Goal: Task Accomplishment & Management: Complete application form

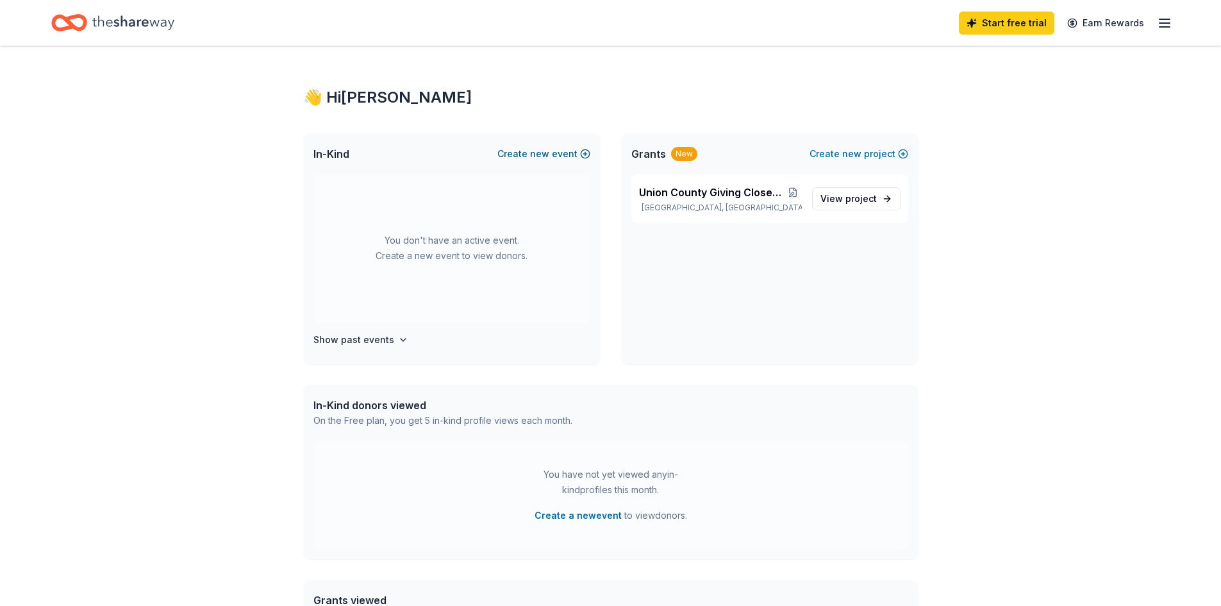
click at [524, 153] on button "Create new event" at bounding box center [543, 153] width 93 height 15
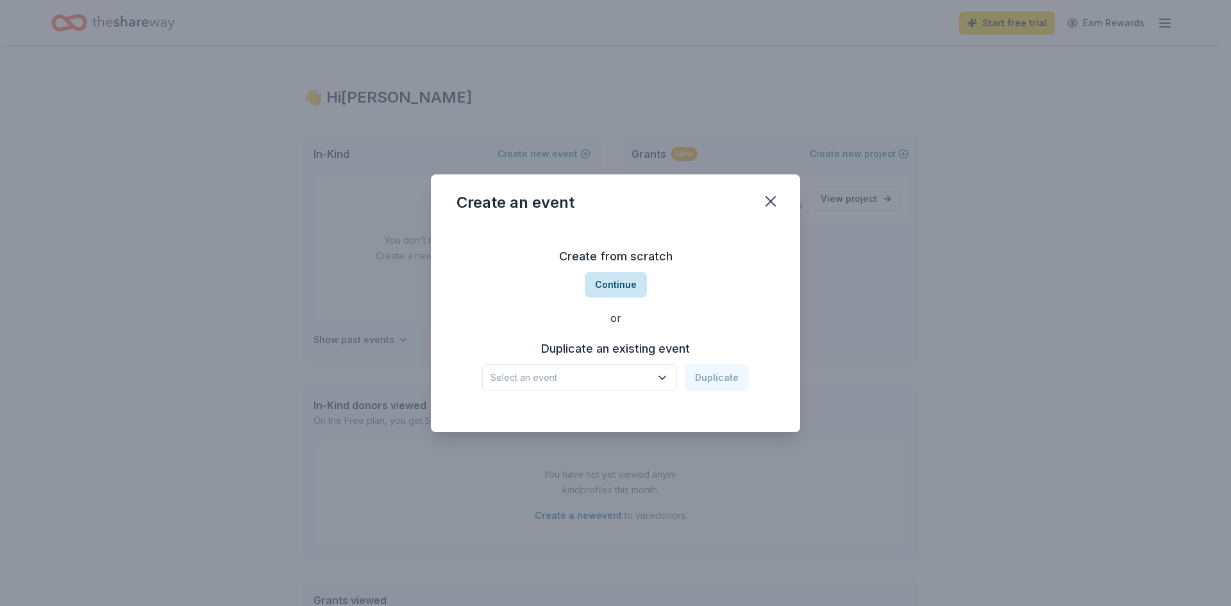
click at [608, 284] on button "Continue" at bounding box center [616, 285] width 62 height 26
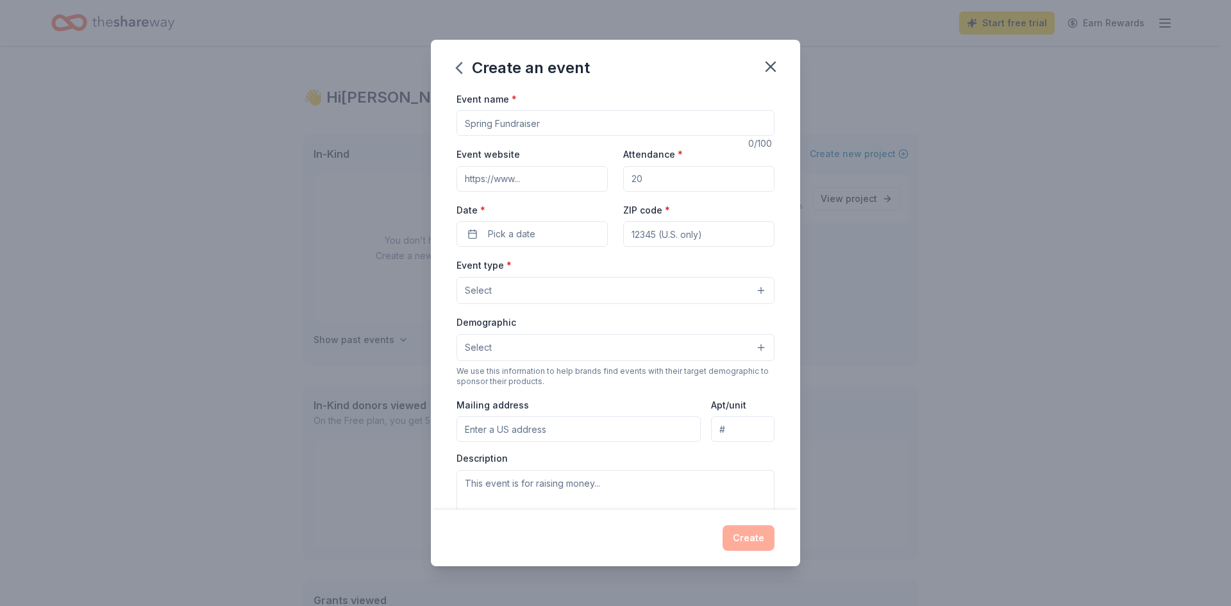
click at [500, 122] on input "Event name *" at bounding box center [615, 123] width 318 height 26
type input "Bingo Fundraiser for the Union County Giving Closet"
click at [492, 182] on input "Event website" at bounding box center [531, 179] width 151 height 26
click at [647, 180] on input "Attendance *" at bounding box center [698, 179] width 151 height 26
drag, startPoint x: 651, startPoint y: 178, endPoint x: 583, endPoint y: 171, distance: 68.9
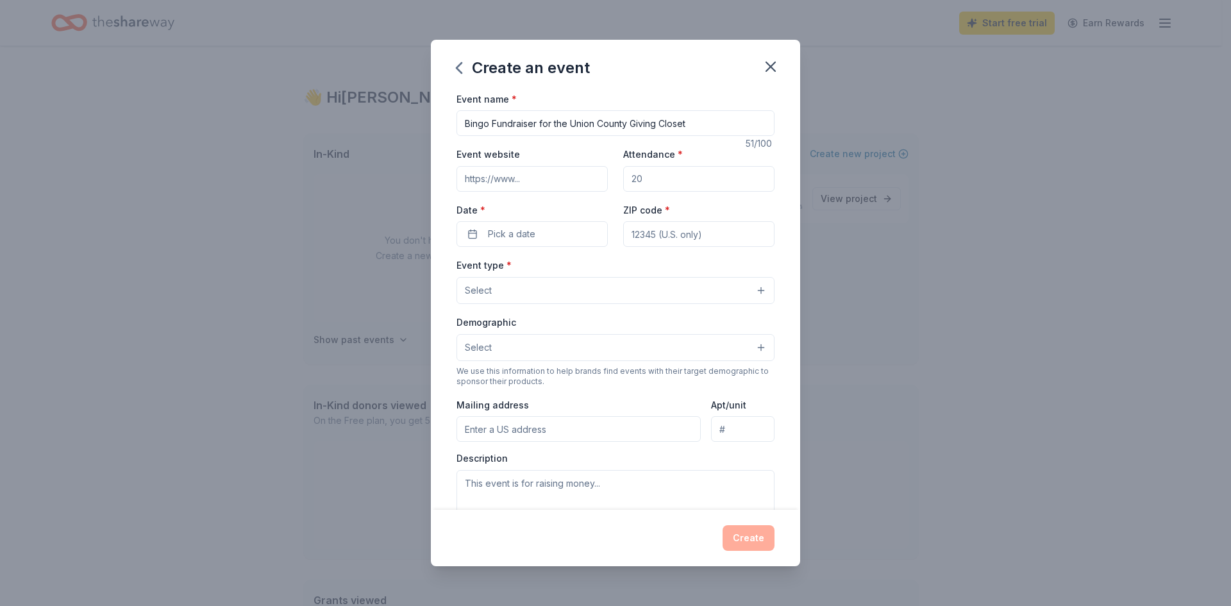
click at [583, 171] on div "Event website Attendance * Date * Pick a date ZIP code *" at bounding box center [615, 196] width 318 height 101
type input "100"
click at [520, 231] on span "Pick a date" at bounding box center [511, 233] width 47 height 15
click at [596, 265] on button "Go to next month" at bounding box center [599, 268] width 18 height 18
click at [601, 370] on button "18" at bounding box center [598, 372] width 23 height 23
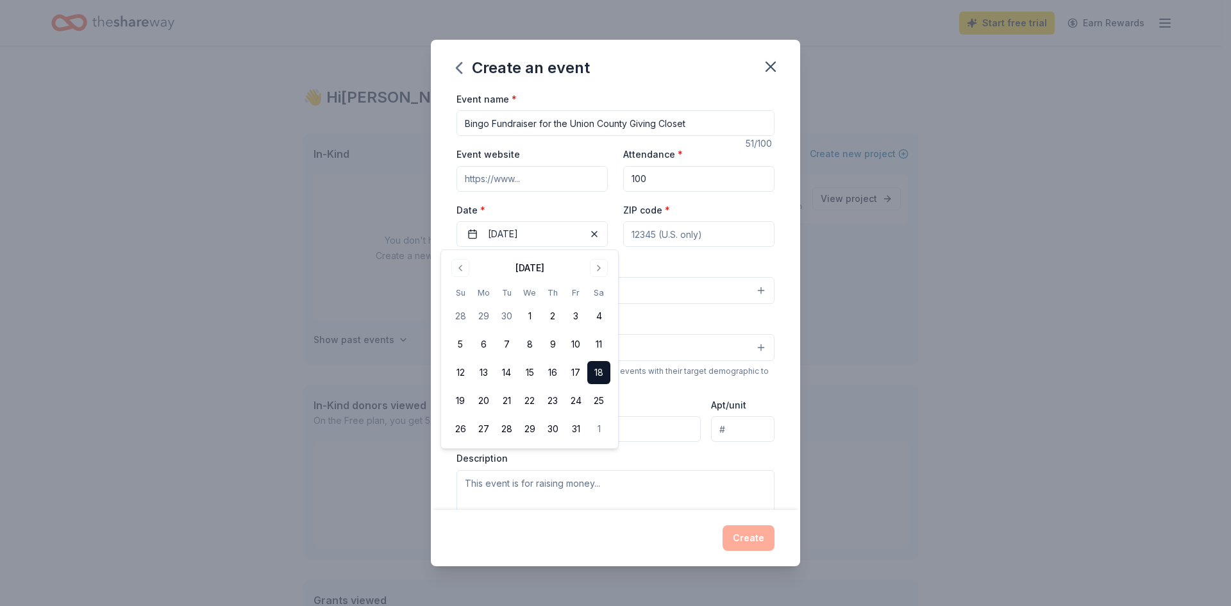
click at [668, 228] on input "ZIP code *" at bounding box center [698, 234] width 151 height 26
type input "17837"
click at [541, 286] on button "Select" at bounding box center [615, 290] width 318 height 27
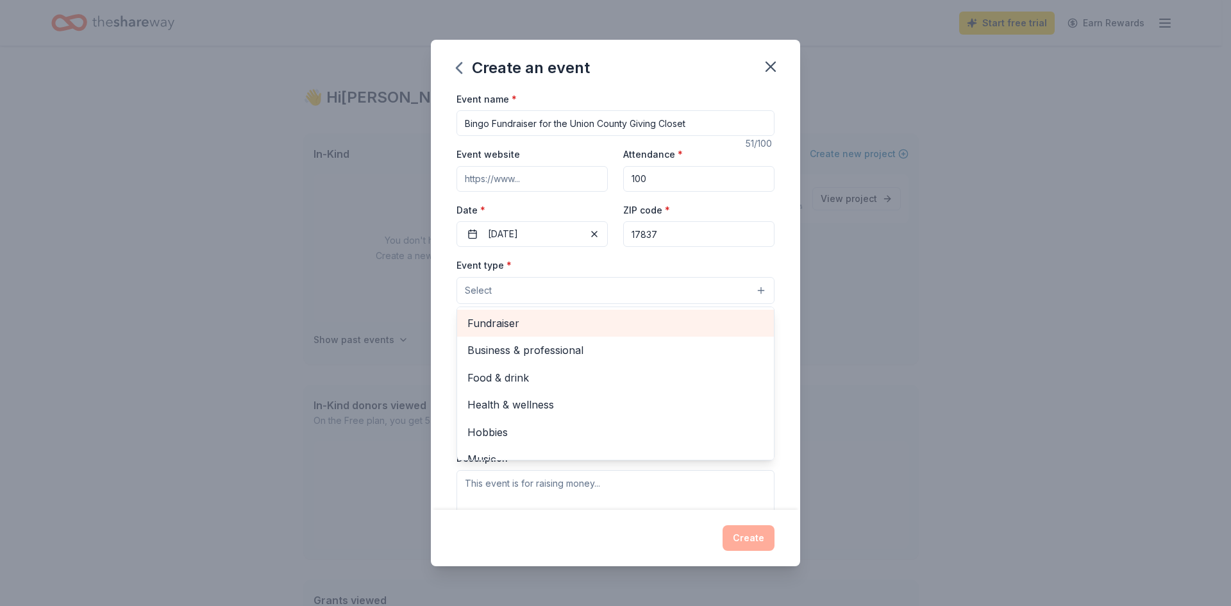
click at [533, 319] on span "Fundraiser" at bounding box center [615, 323] width 296 height 17
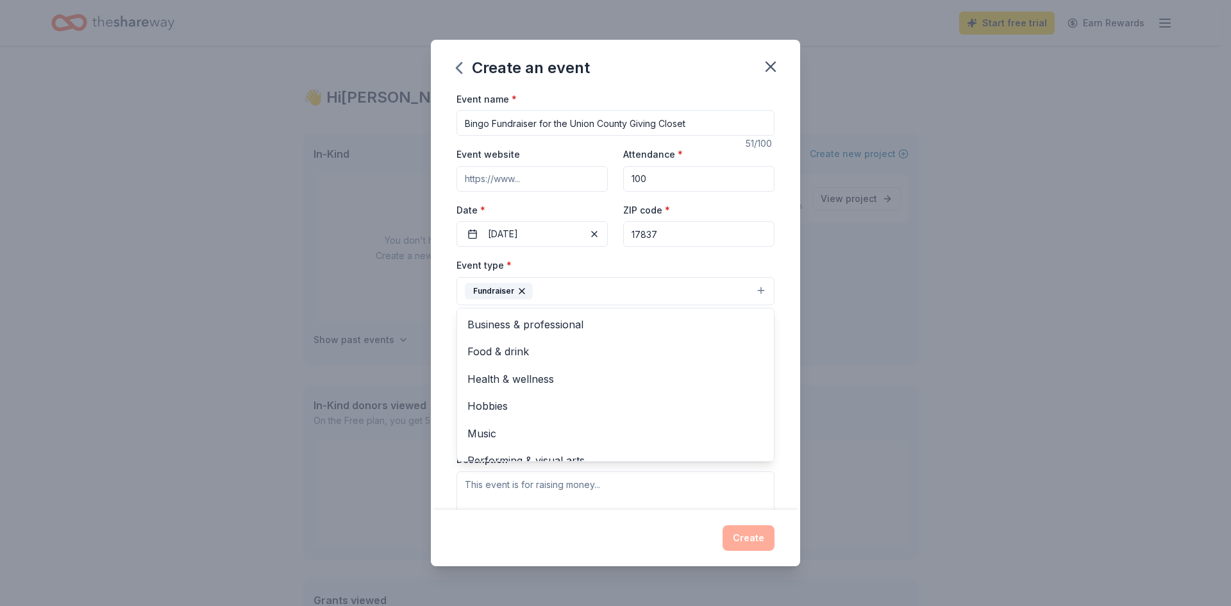
click at [908, 383] on div "Create an event Event name * Bingo Fundraiser for the Union County Giving Close…" at bounding box center [615, 303] width 1231 height 606
click at [545, 345] on button "Select" at bounding box center [615, 348] width 318 height 27
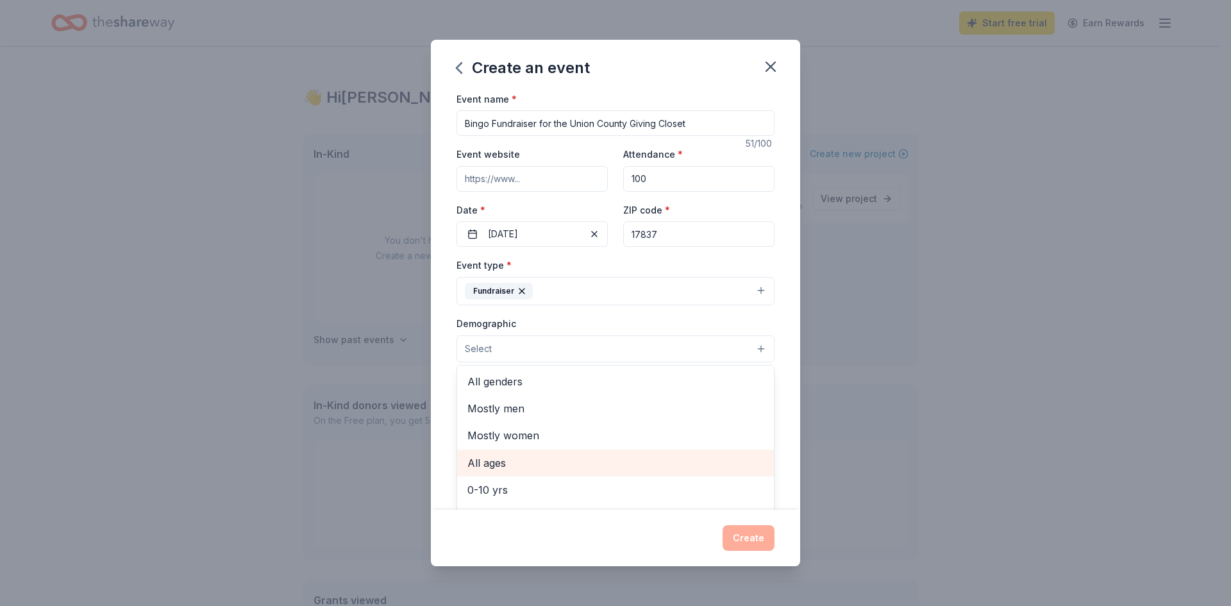
click at [520, 461] on span "All ages" at bounding box center [615, 462] width 296 height 17
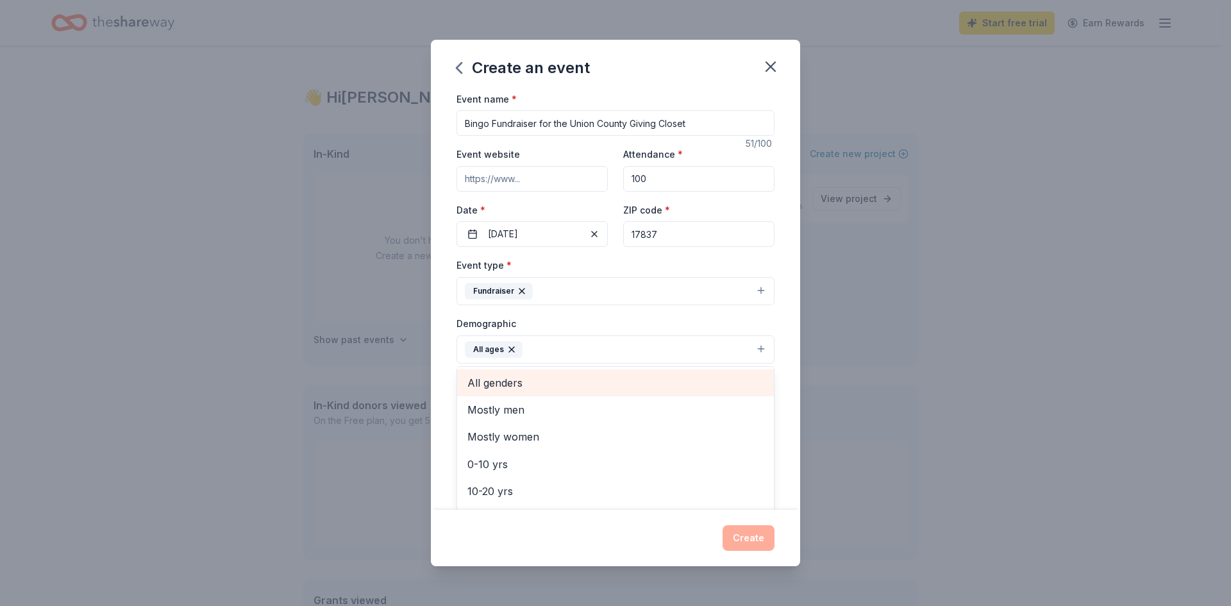
click at [520, 386] on span "All genders" at bounding box center [615, 382] width 296 height 17
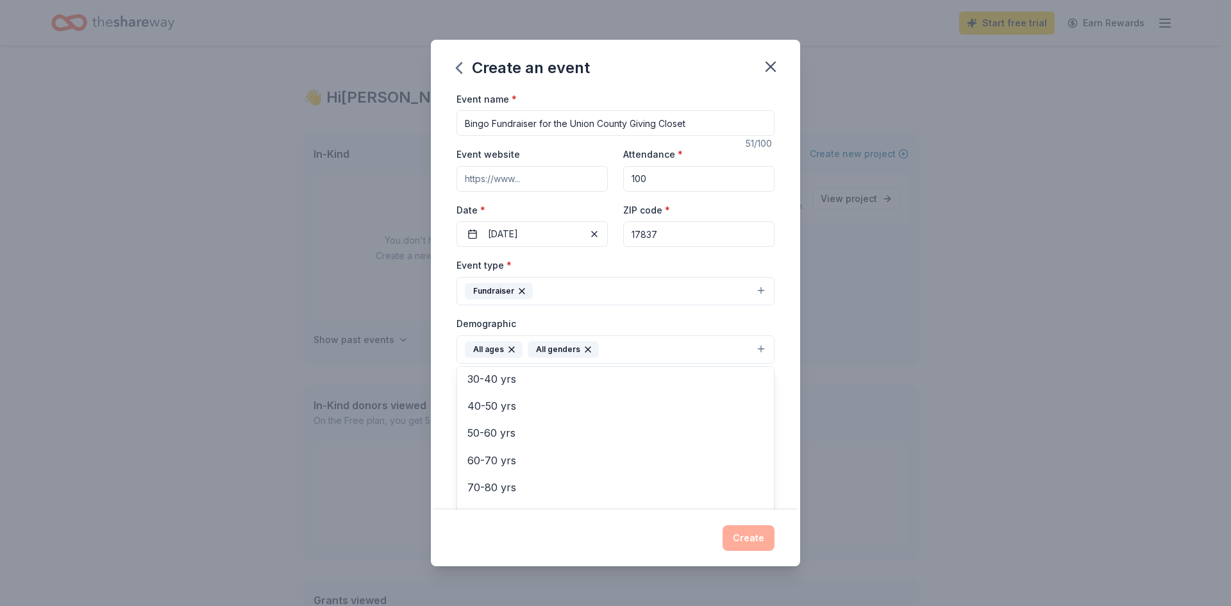
scroll to position [151, 0]
click at [943, 385] on div "Create an event Event name * Bingo Fundraiser for the Union County Giving Close…" at bounding box center [615, 303] width 1231 height 606
click at [542, 435] on input "Mailing address" at bounding box center [578, 432] width 244 height 26
type input "18 Market Street, Lewisburg, PA, 17837"
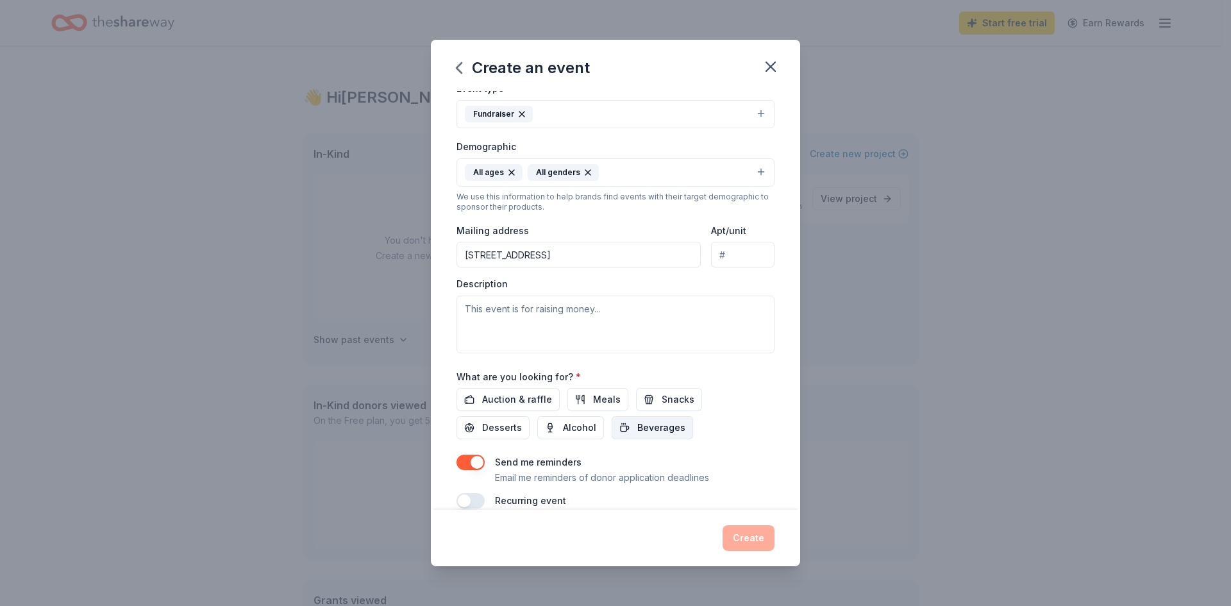
scroll to position [192, 0]
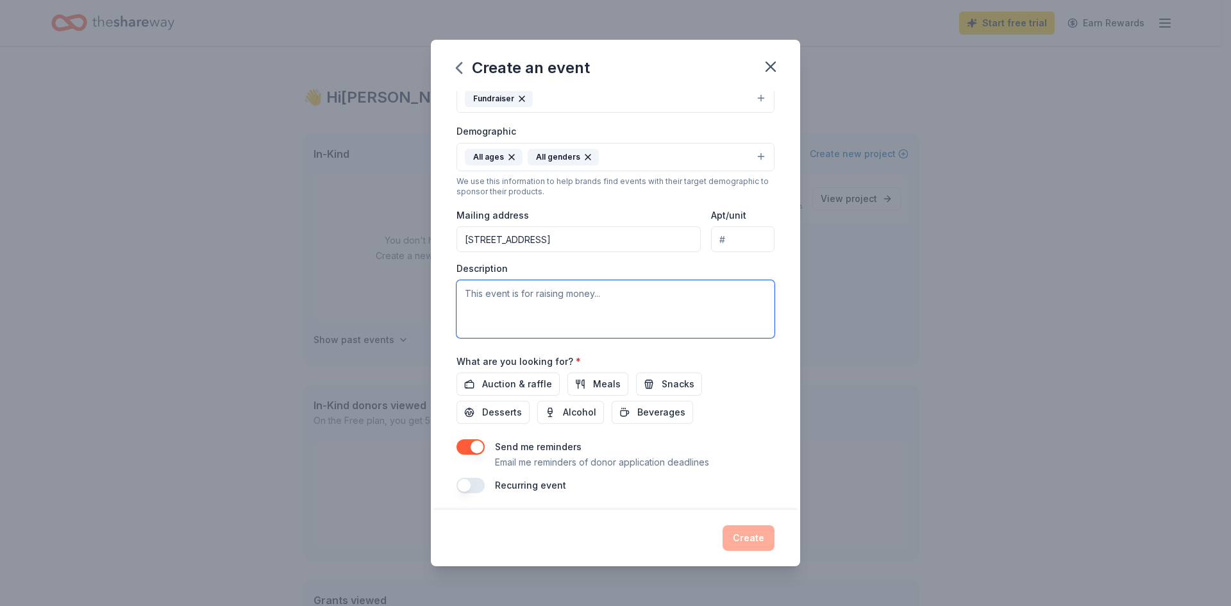
click at [549, 295] on textarea at bounding box center [615, 309] width 318 height 58
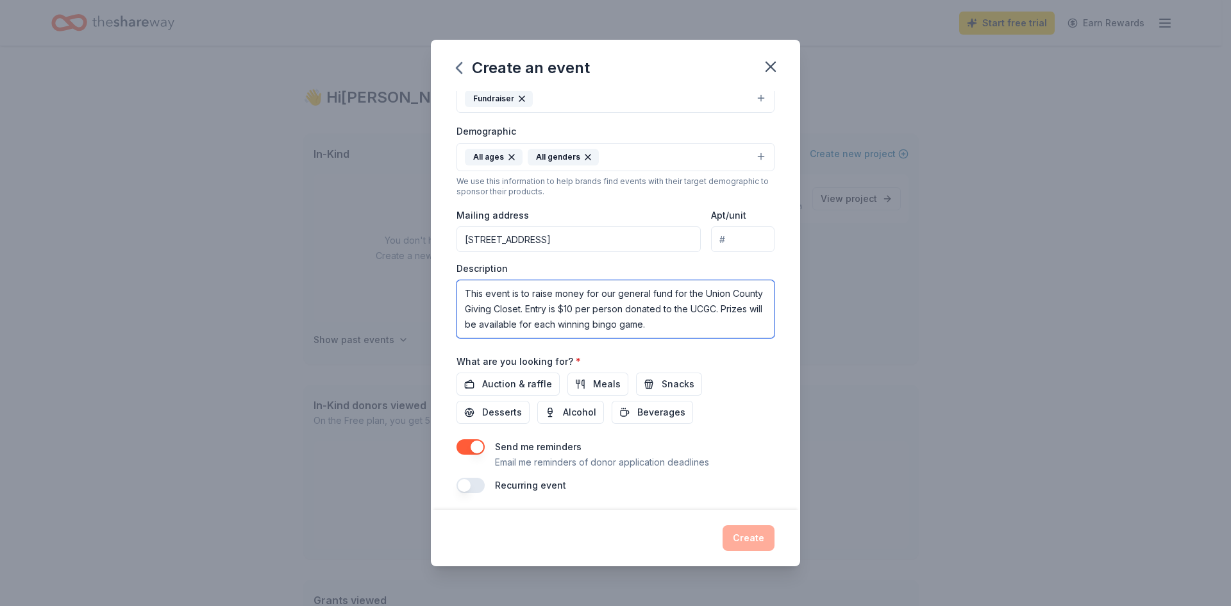
click at [560, 324] on textarea "This event is to raise money for our general fund for the Union County Giving C…" at bounding box center [615, 309] width 318 height 58
click at [695, 323] on textarea "This event is to raise money for our general fund for the Union County Giving C…" at bounding box center [615, 309] width 318 height 58
type textarea "This event is to raise money for our general fund for the Union County Giving C…"
click at [511, 381] on span "Auction & raffle" at bounding box center [517, 383] width 70 height 15
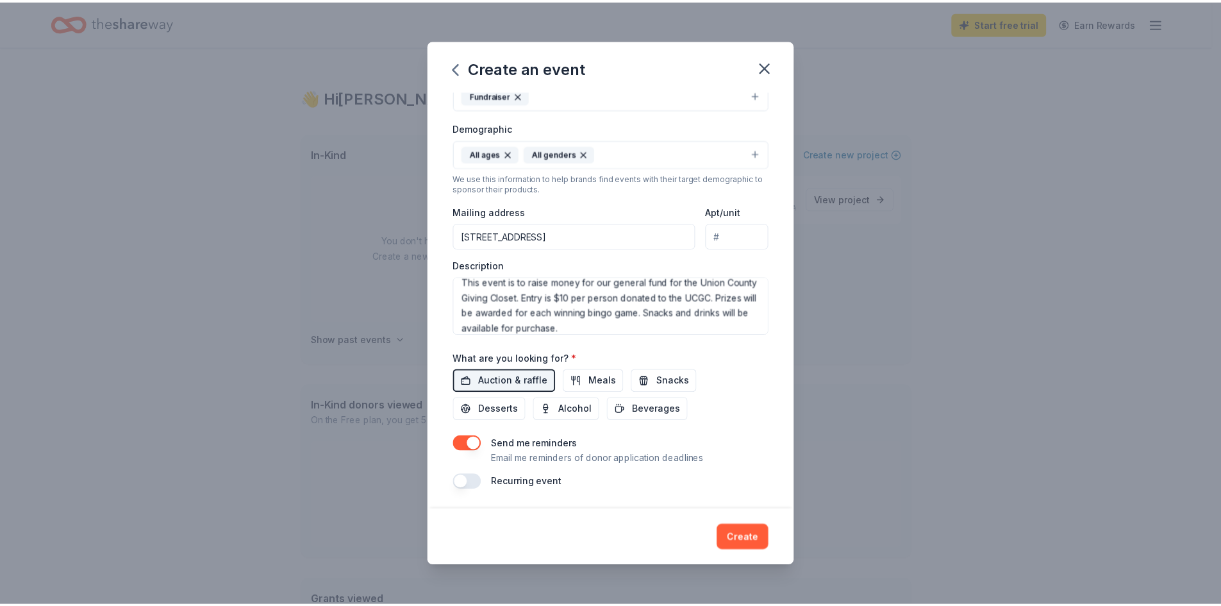
scroll to position [196, 0]
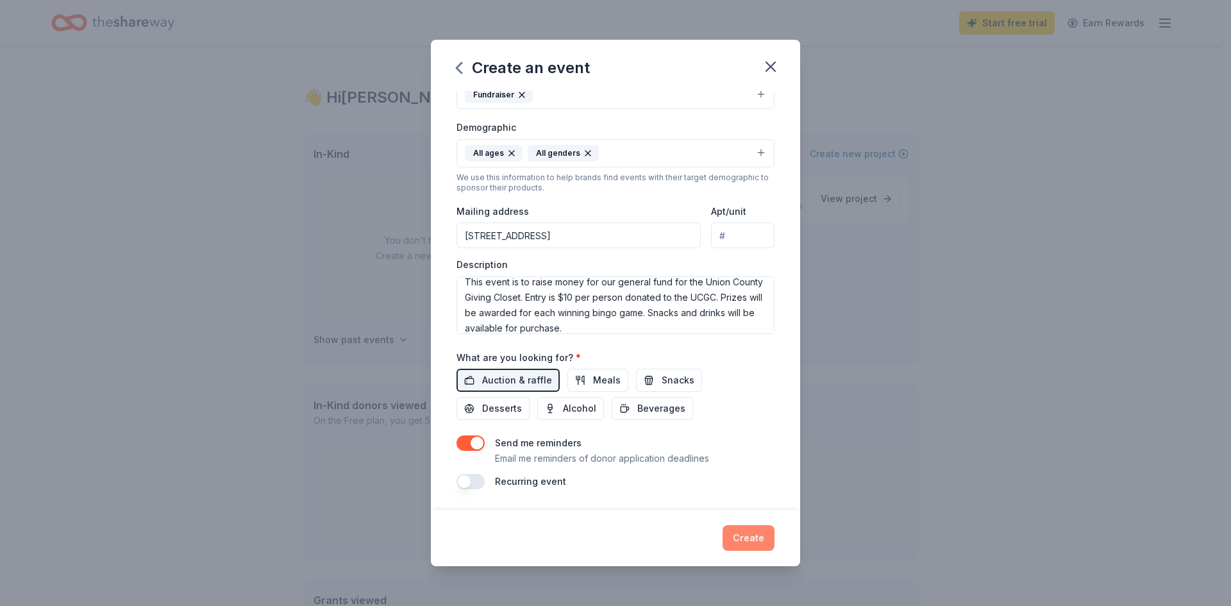
click at [739, 534] on button "Create" at bounding box center [748, 538] width 52 height 26
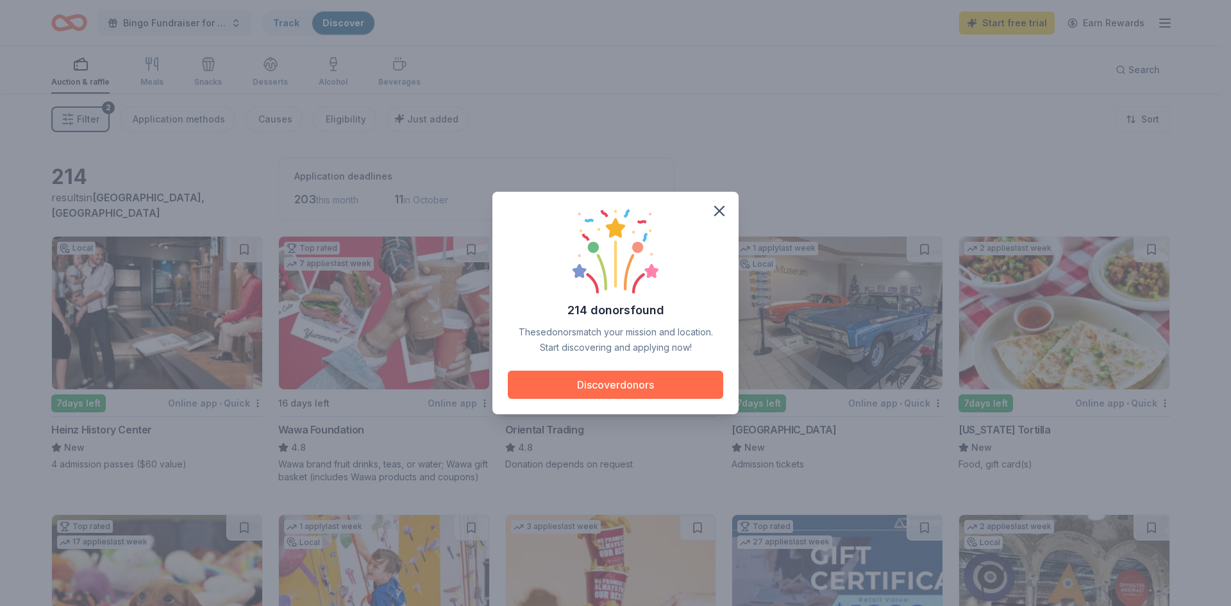
click at [625, 380] on button "Discover donors" at bounding box center [615, 384] width 215 height 28
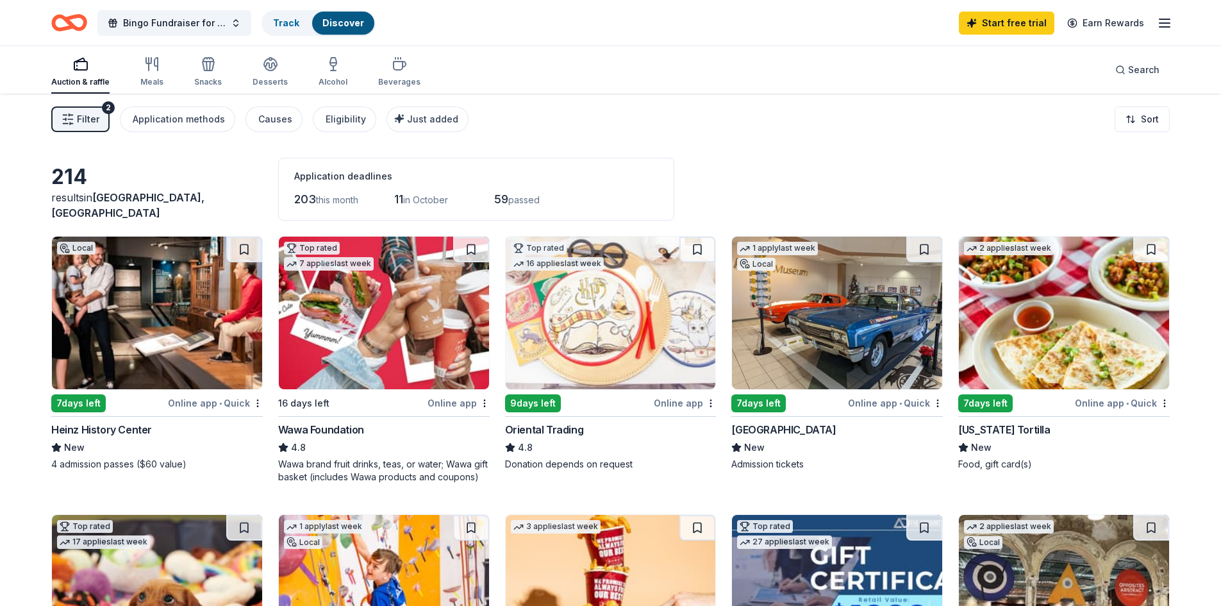
click at [445, 401] on div "Online app" at bounding box center [458, 403] width 62 height 16
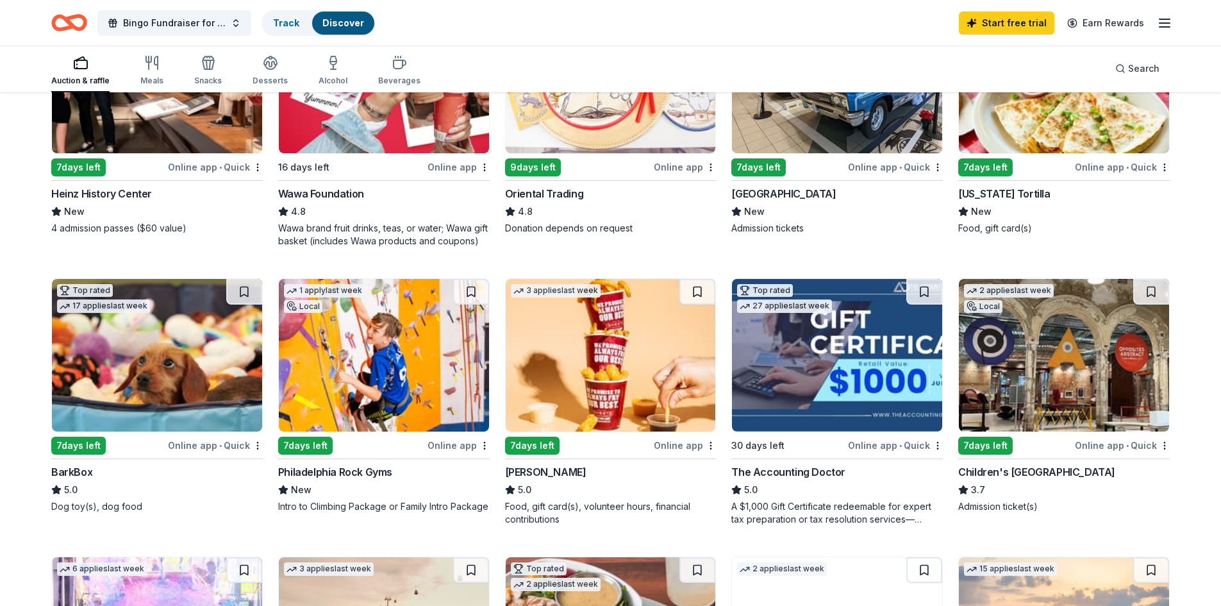
scroll to position [320, 0]
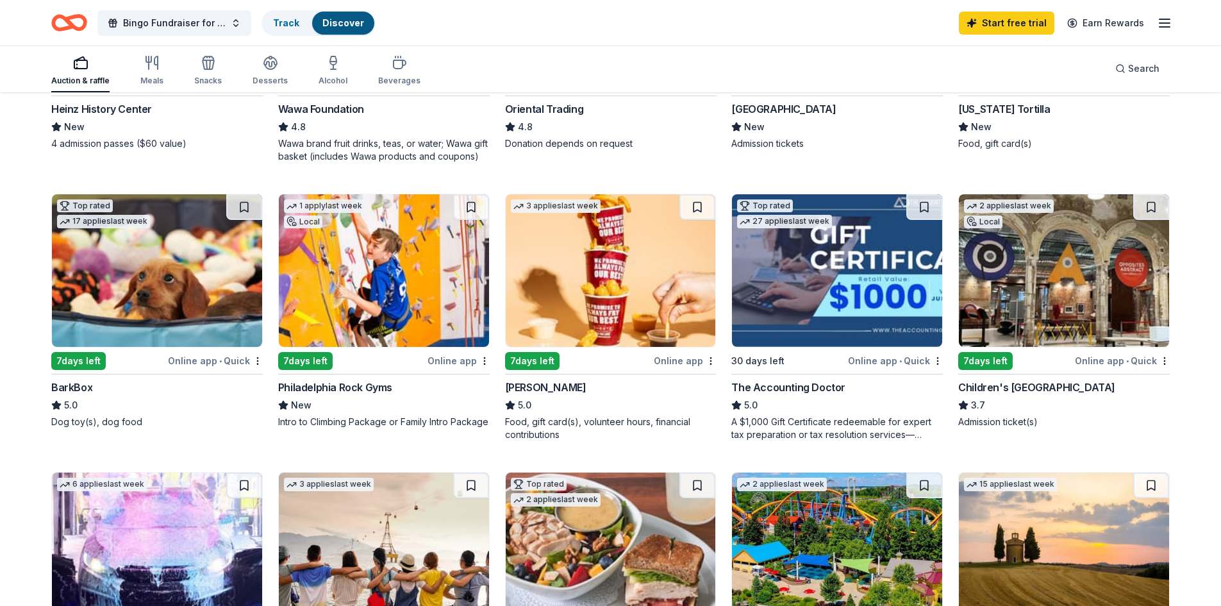
click at [682, 363] on div "Online app" at bounding box center [685, 361] width 62 height 16
click at [208, 358] on div "Online app • Quick" at bounding box center [215, 361] width 95 height 16
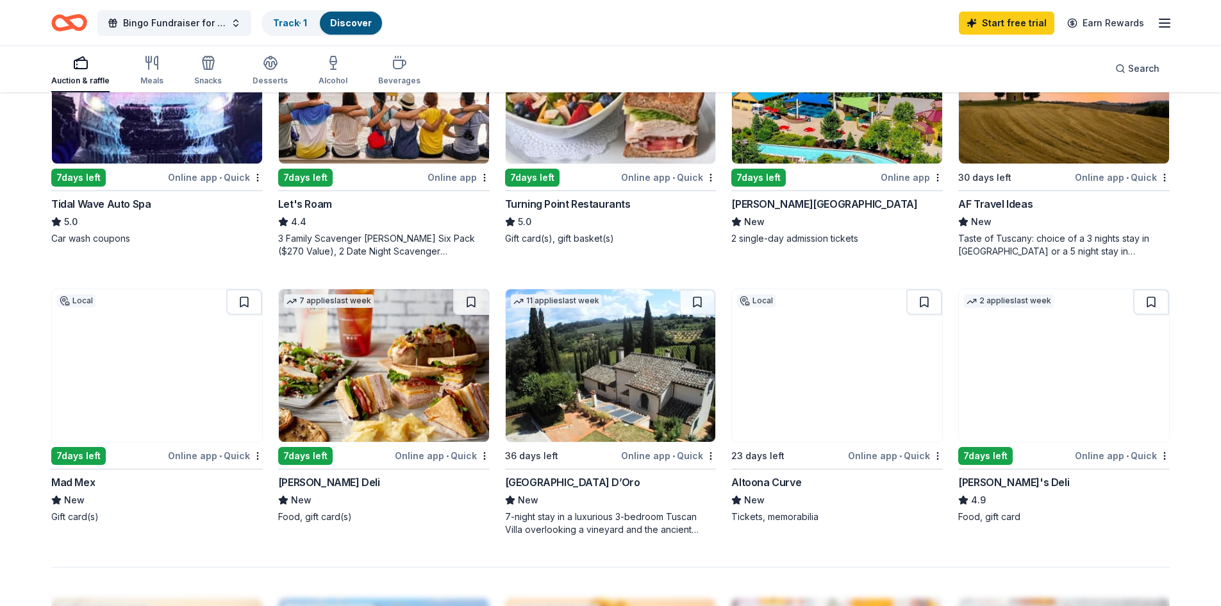
scroll to position [833, 0]
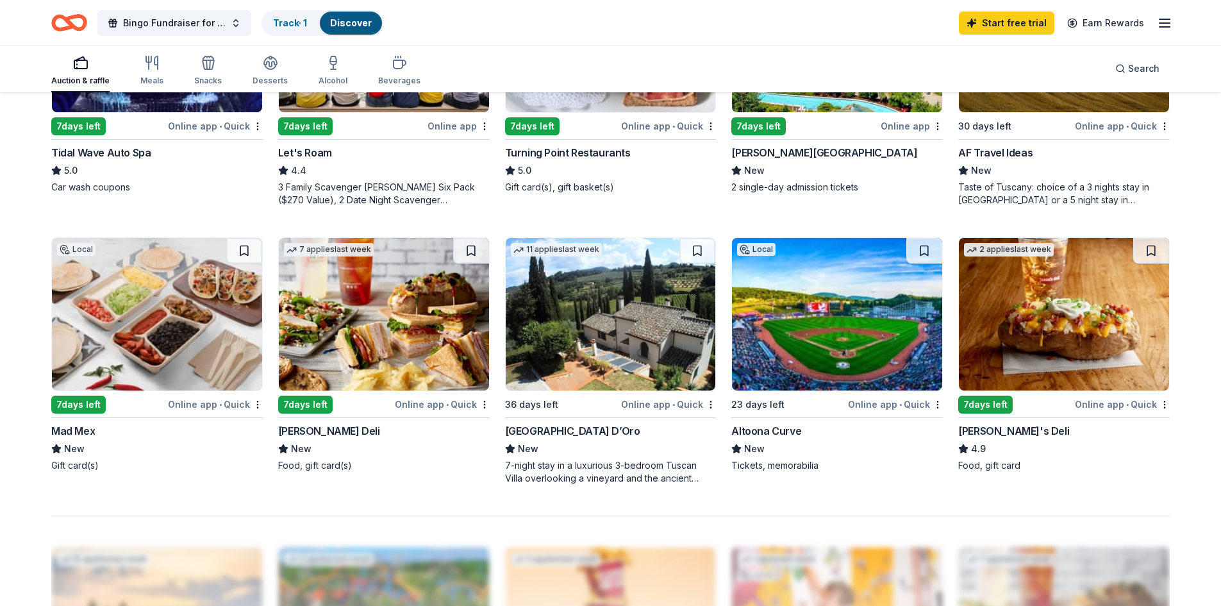
click at [388, 336] on img at bounding box center [384, 314] width 210 height 153
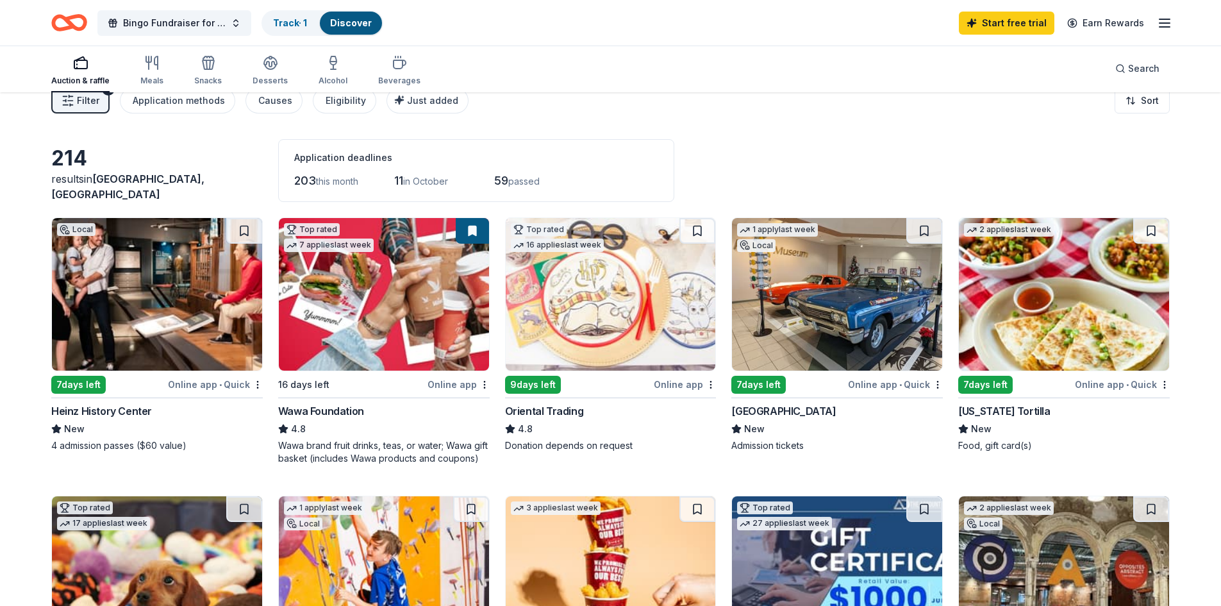
scroll to position [0, 0]
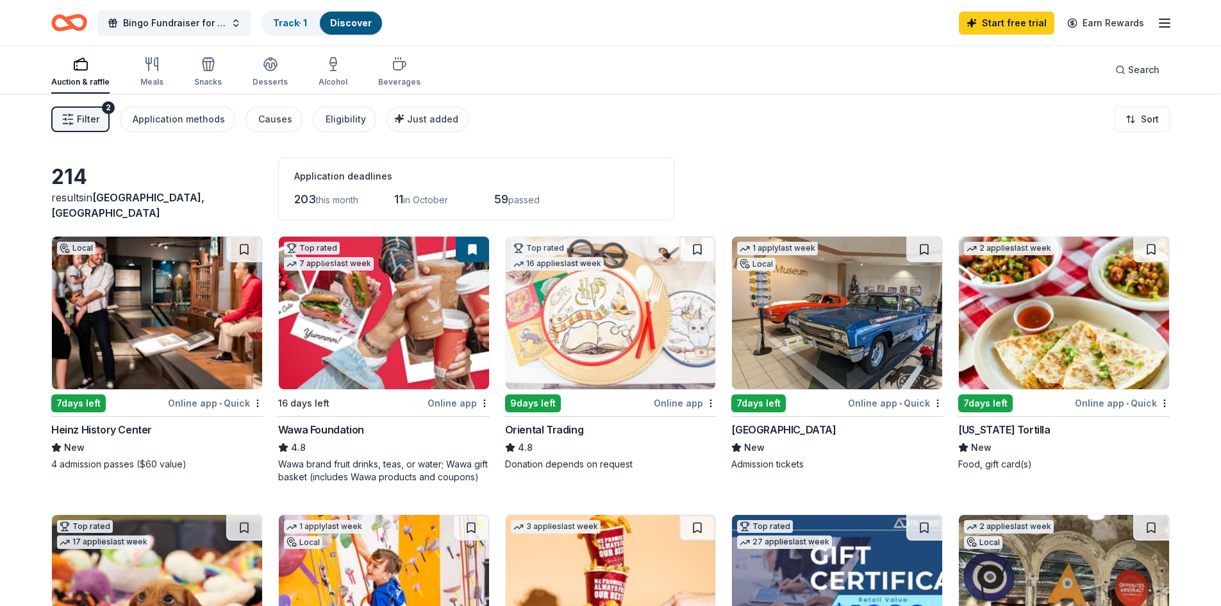
click at [99, 126] on button "Filter 2" at bounding box center [80, 119] width 58 height 26
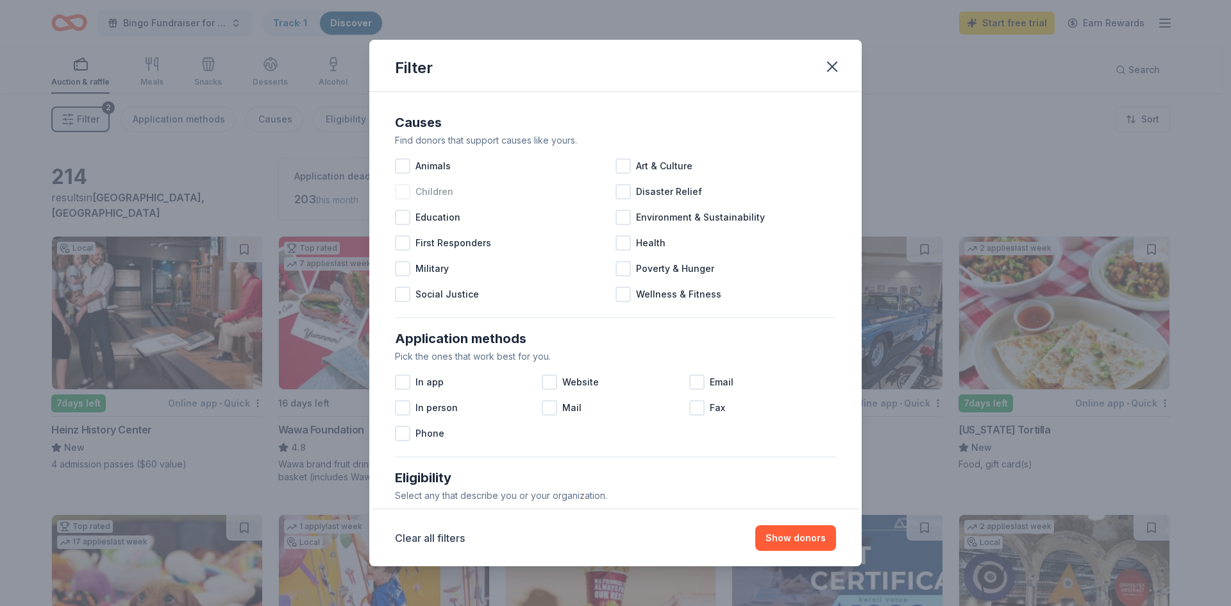
click at [401, 190] on div at bounding box center [402, 191] width 15 height 15
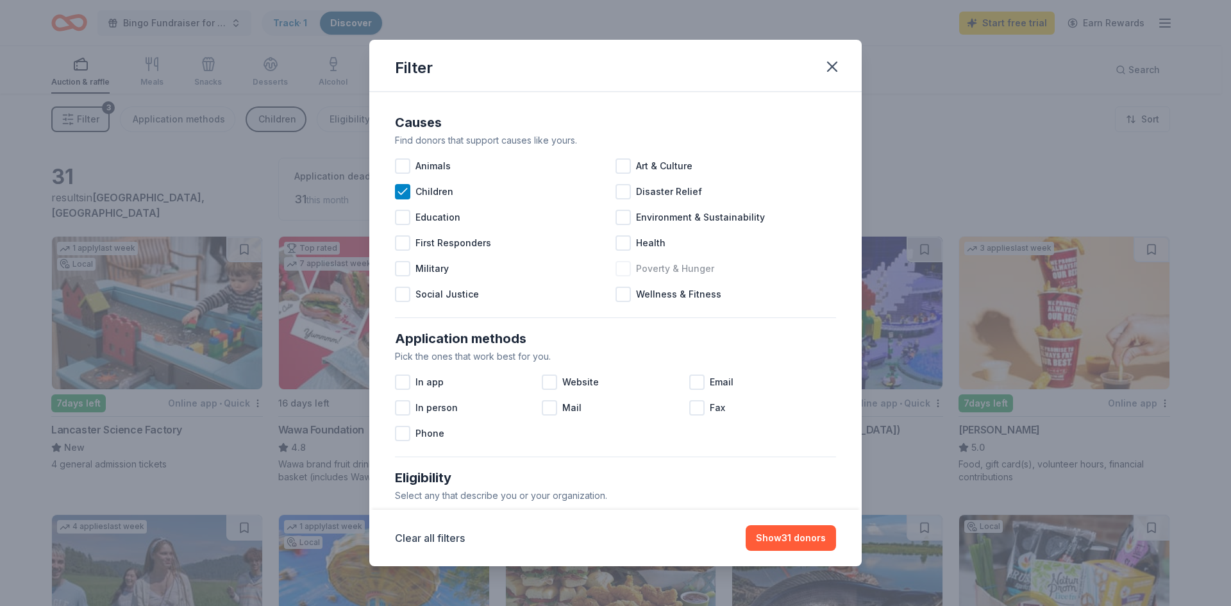
click at [622, 270] on div at bounding box center [622, 268] width 15 height 15
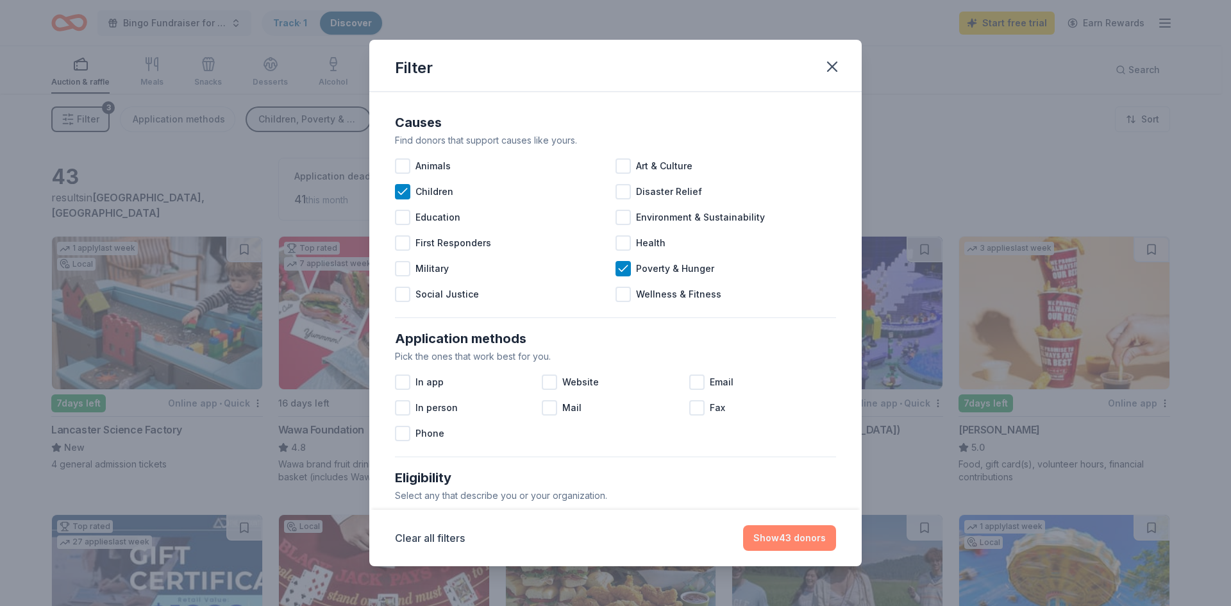
click at [779, 538] on button "Show 43 donors" at bounding box center [789, 538] width 93 height 26
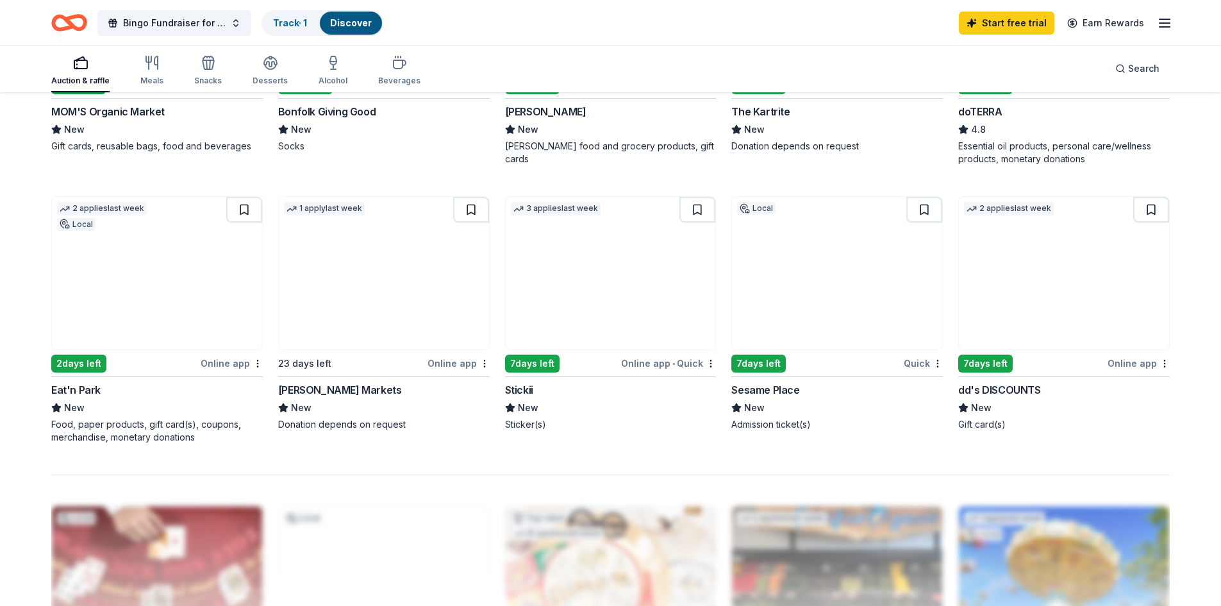
scroll to position [897, 0]
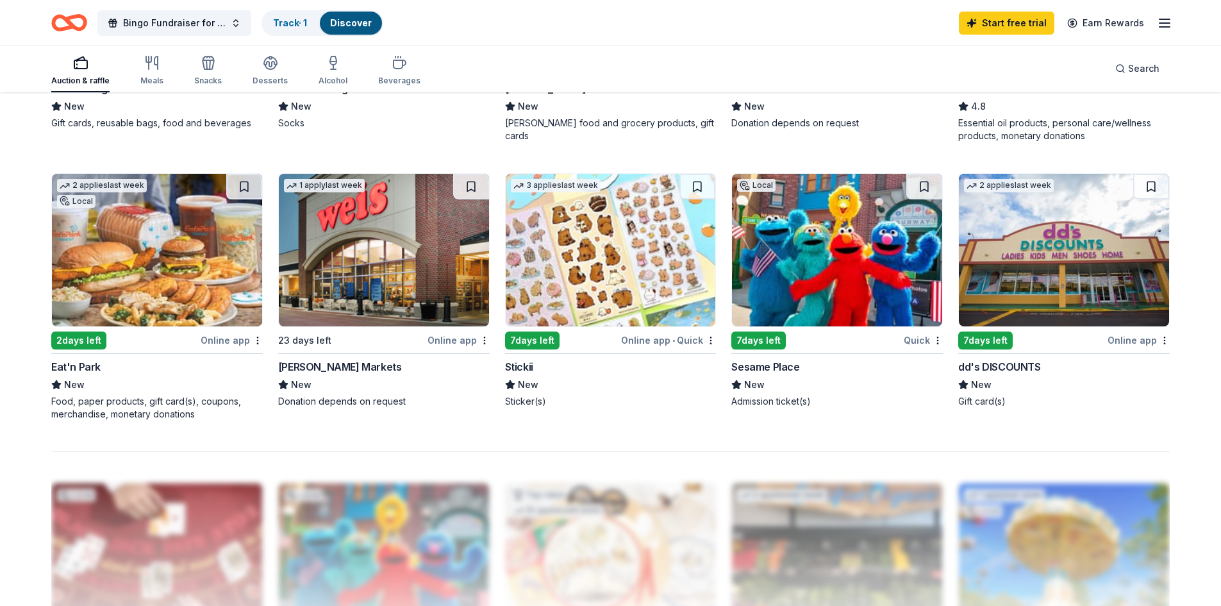
click at [380, 276] on img at bounding box center [384, 250] width 210 height 153
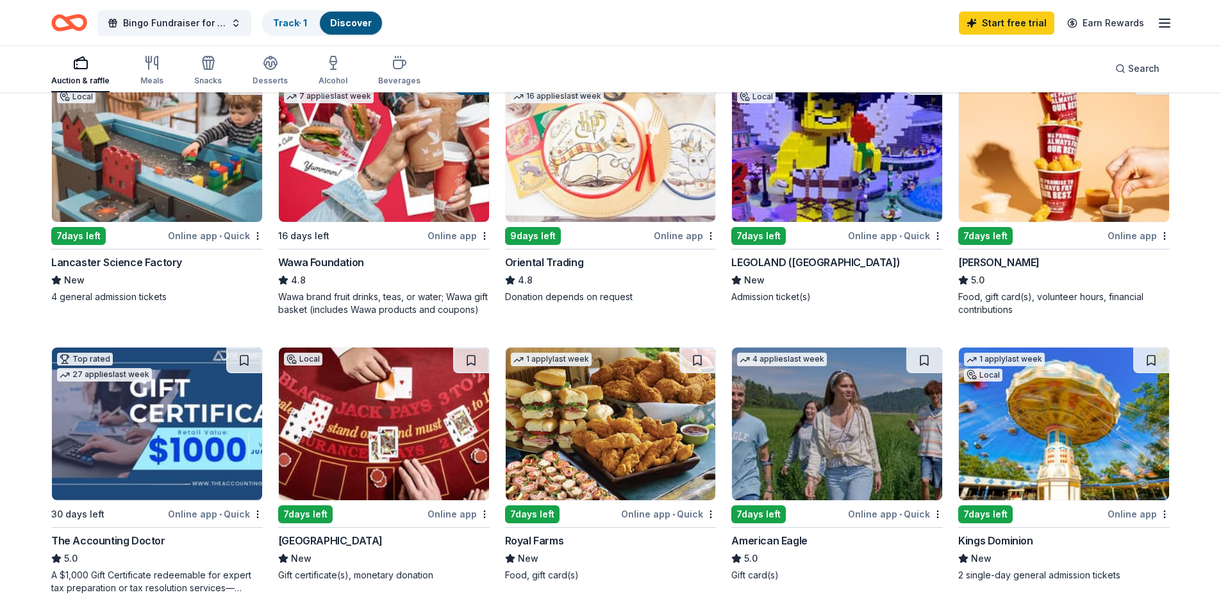
scroll to position [0, 0]
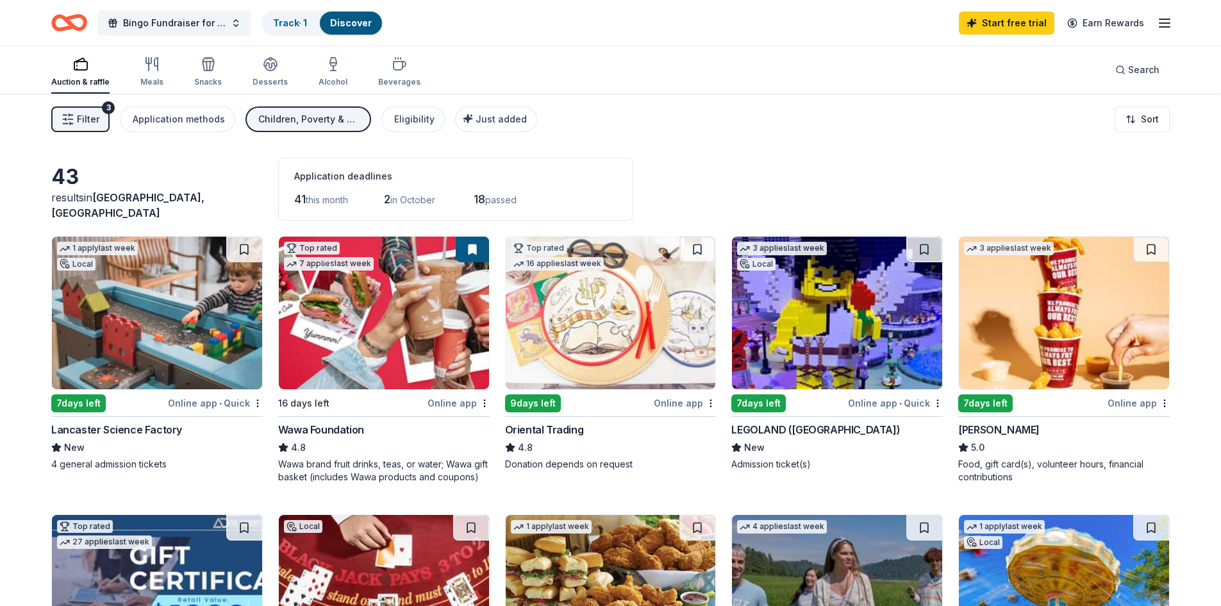
click at [85, 116] on span "Filter" at bounding box center [88, 119] width 22 height 15
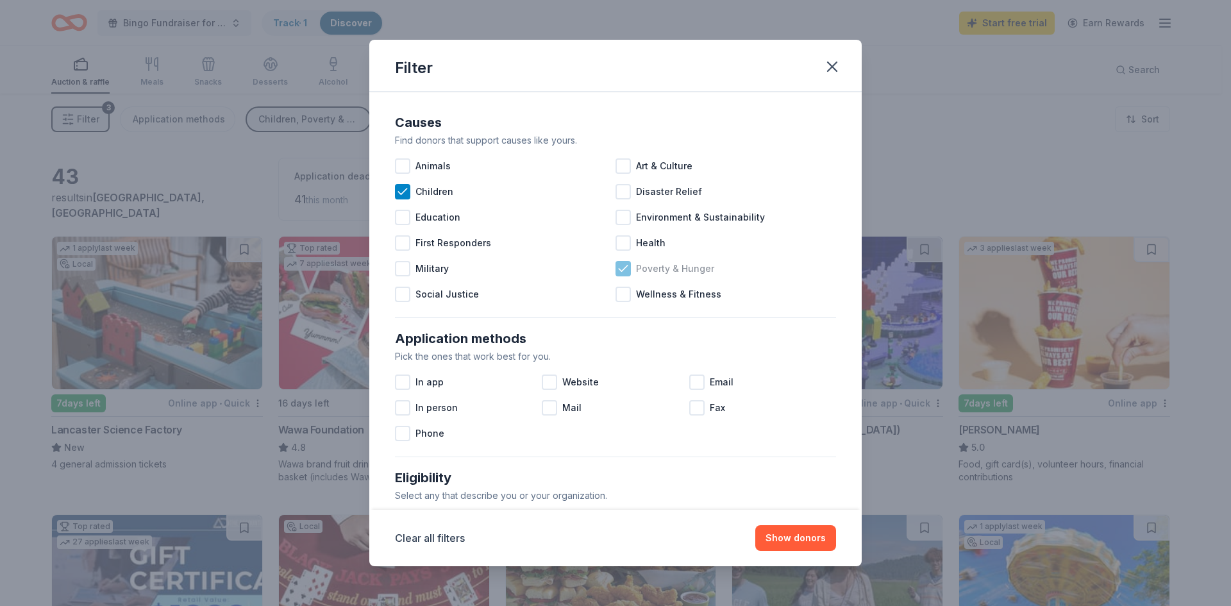
click at [618, 269] on icon at bounding box center [622, 268] width 8 height 6
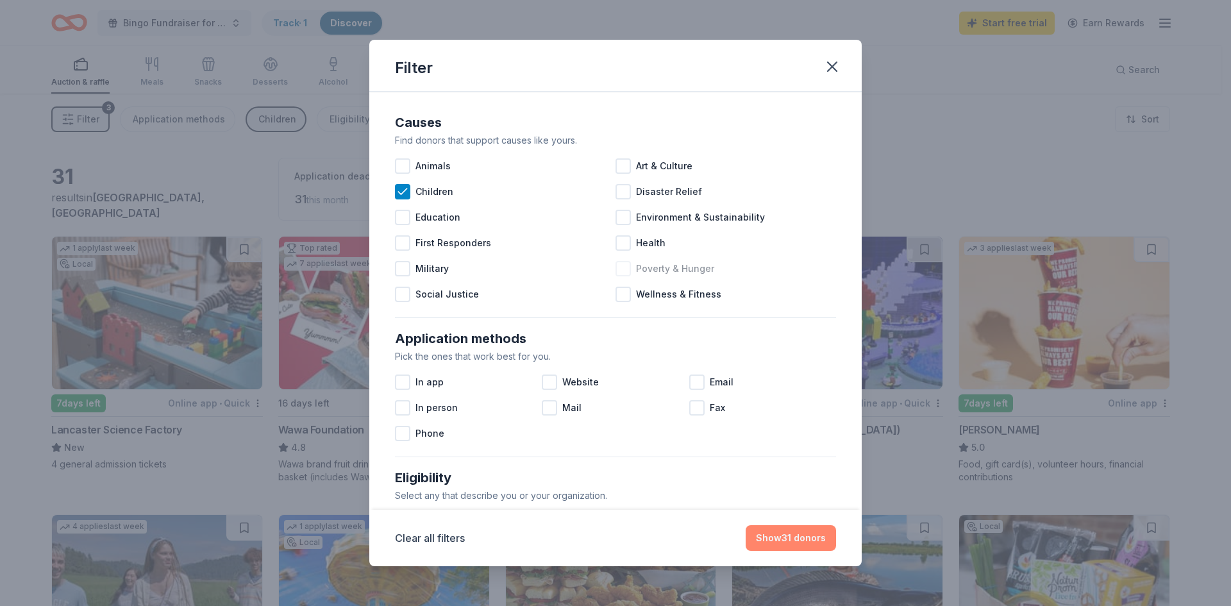
click at [778, 535] on button "Show 31 donors" at bounding box center [790, 538] width 90 height 26
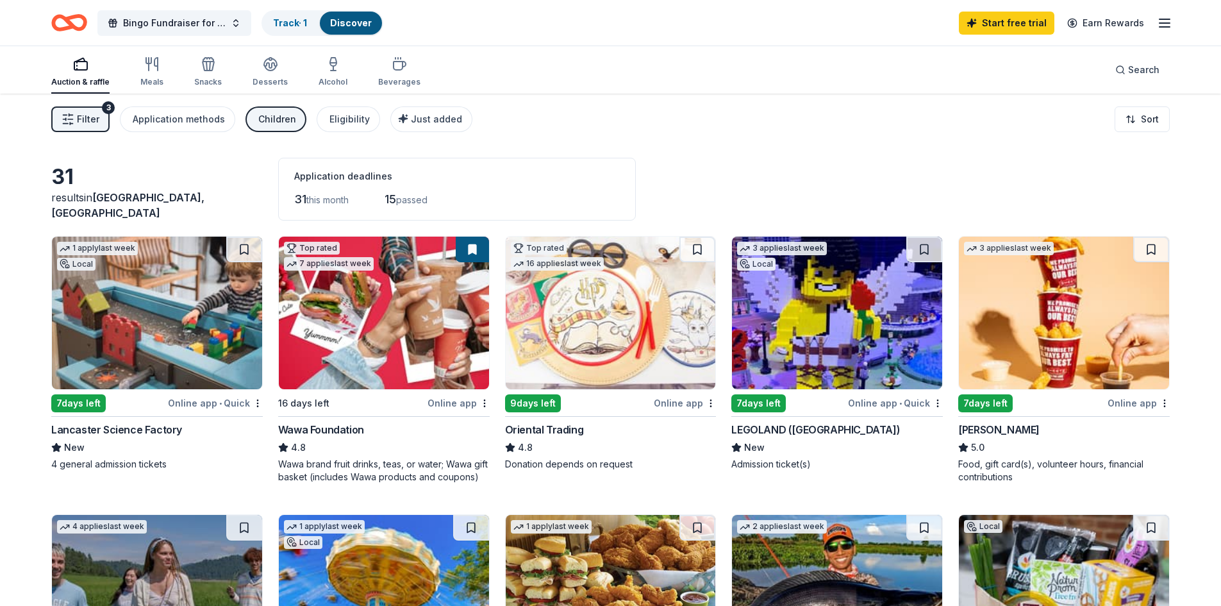
click at [69, 116] on line "button" at bounding box center [69, 115] width 0 height 2
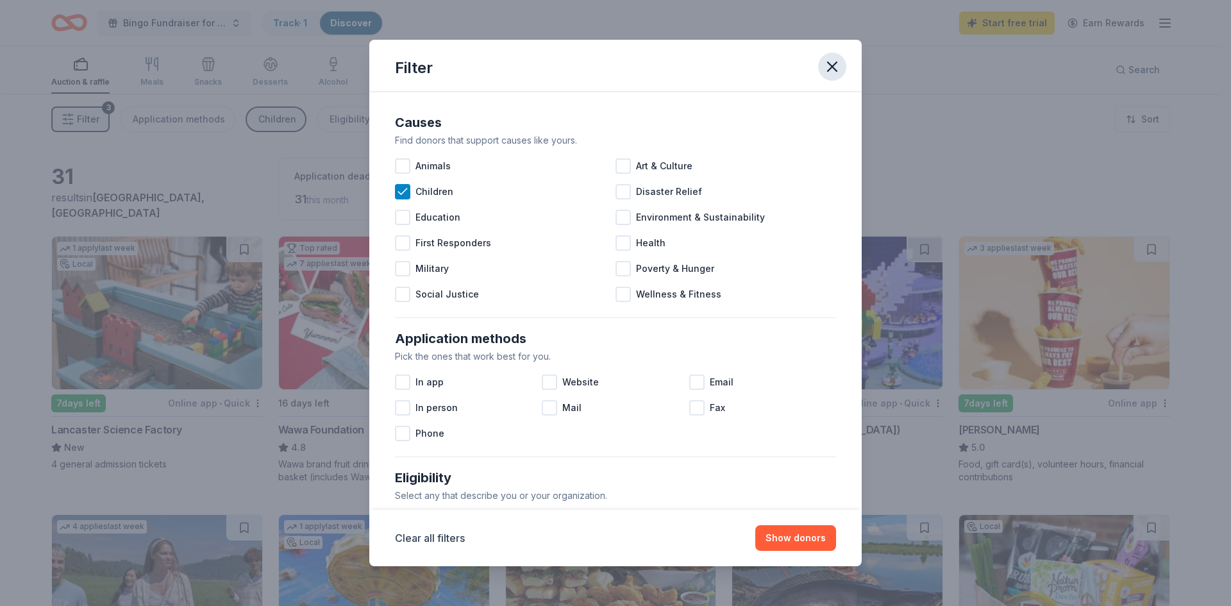
click at [828, 60] on icon "button" at bounding box center [832, 67] width 18 height 18
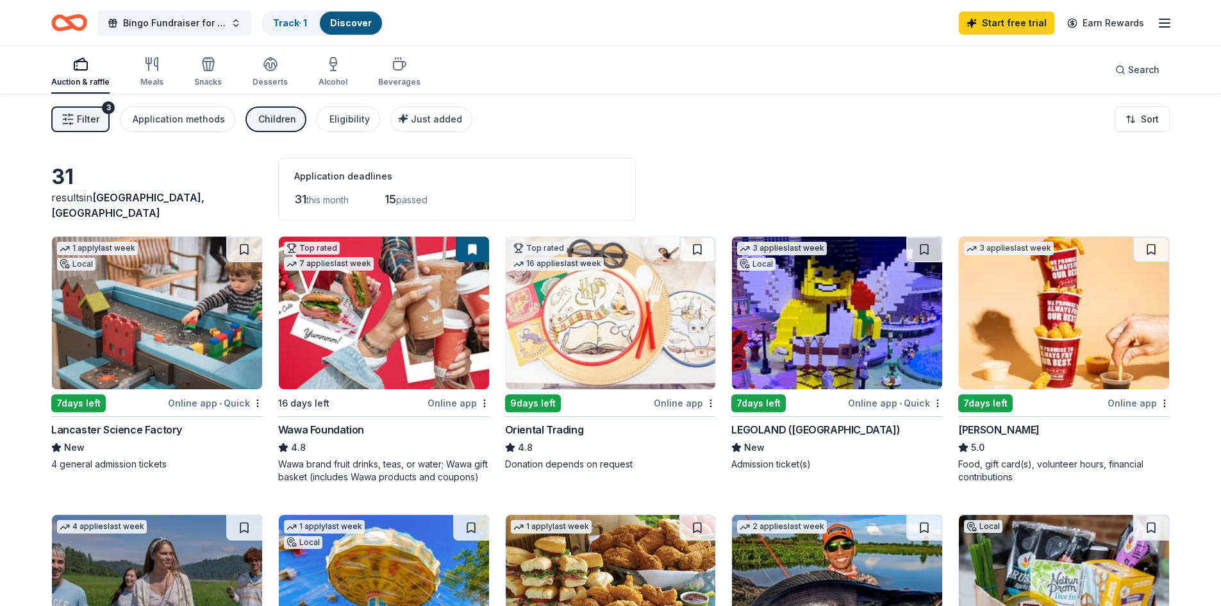
click at [1168, 21] on icon "button" at bounding box center [1164, 22] width 15 height 15
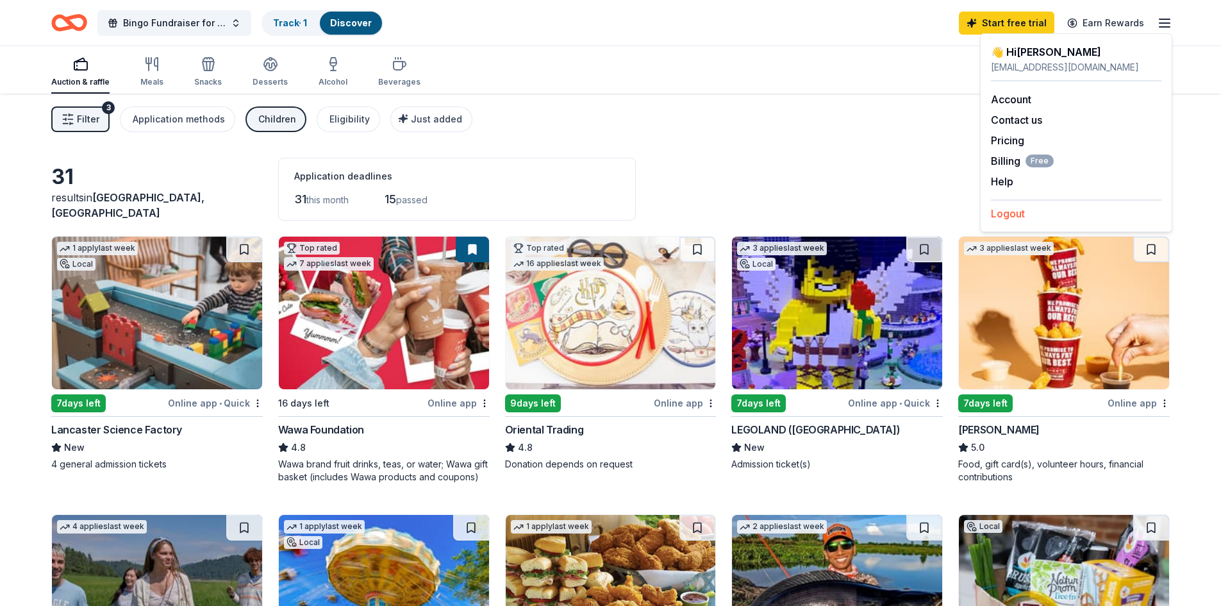
click at [1011, 213] on button "Logout" at bounding box center [1008, 213] width 34 height 15
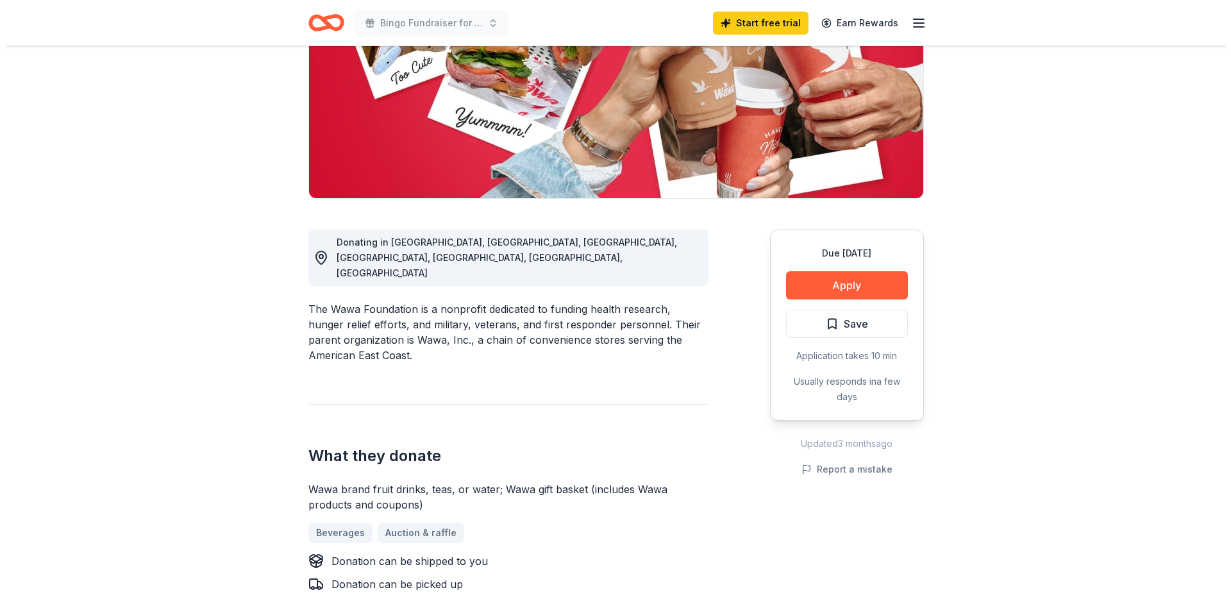
scroll to position [192, 0]
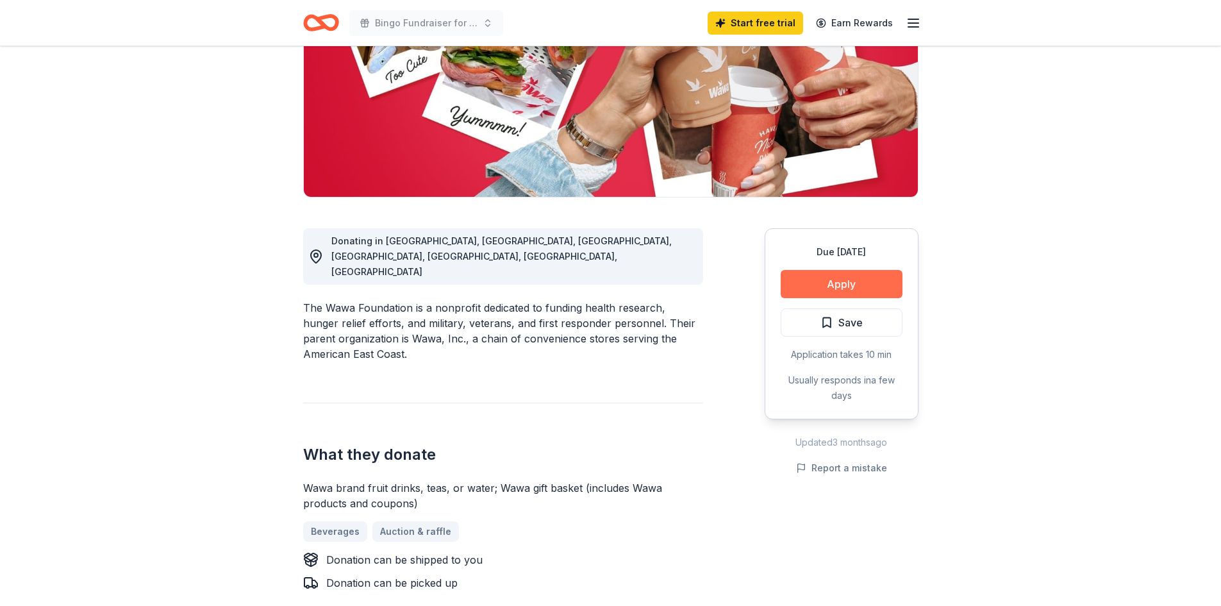
click at [849, 281] on button "Apply" at bounding box center [842, 284] width 122 height 28
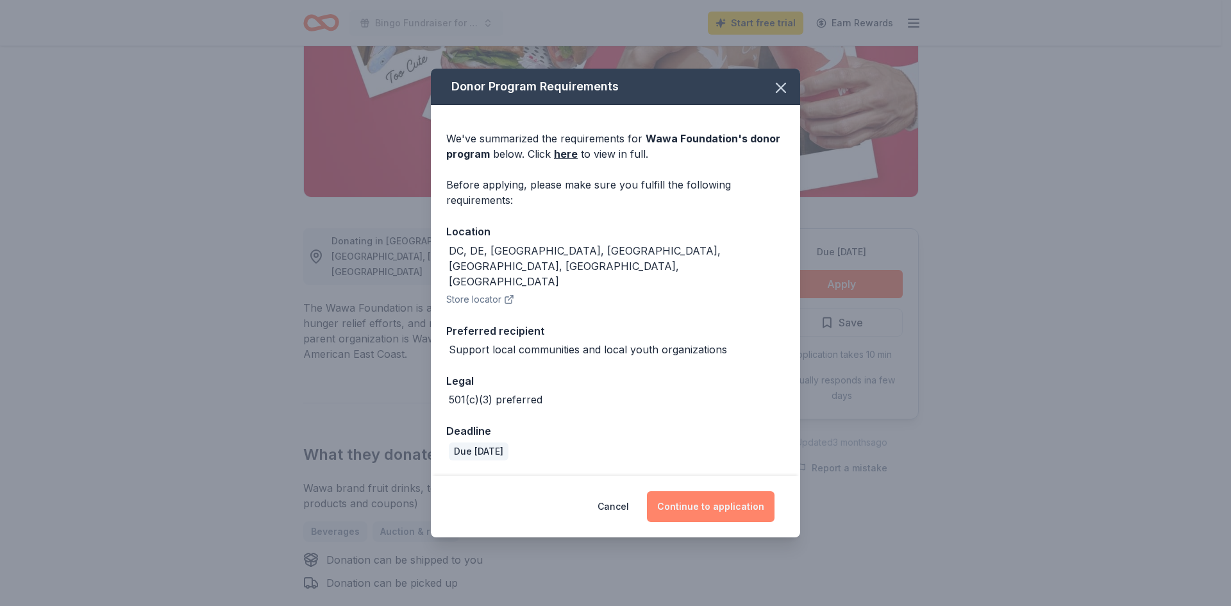
click at [726, 496] on button "Continue to application" at bounding box center [711, 506] width 128 height 31
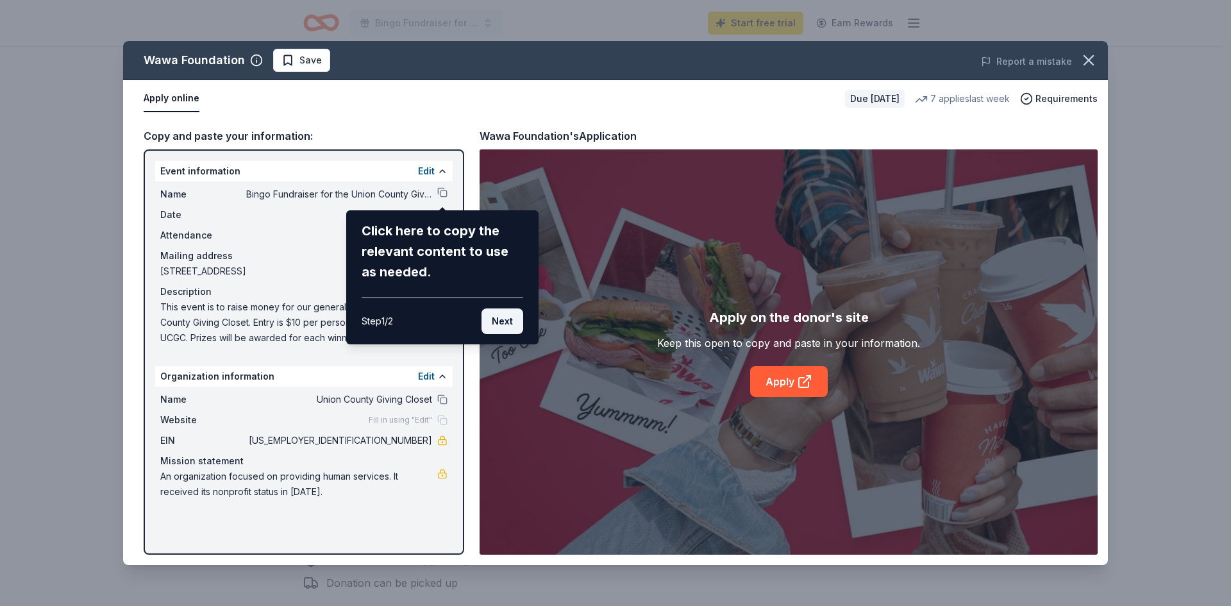
click at [504, 322] on button "Next" at bounding box center [502, 321] width 42 height 26
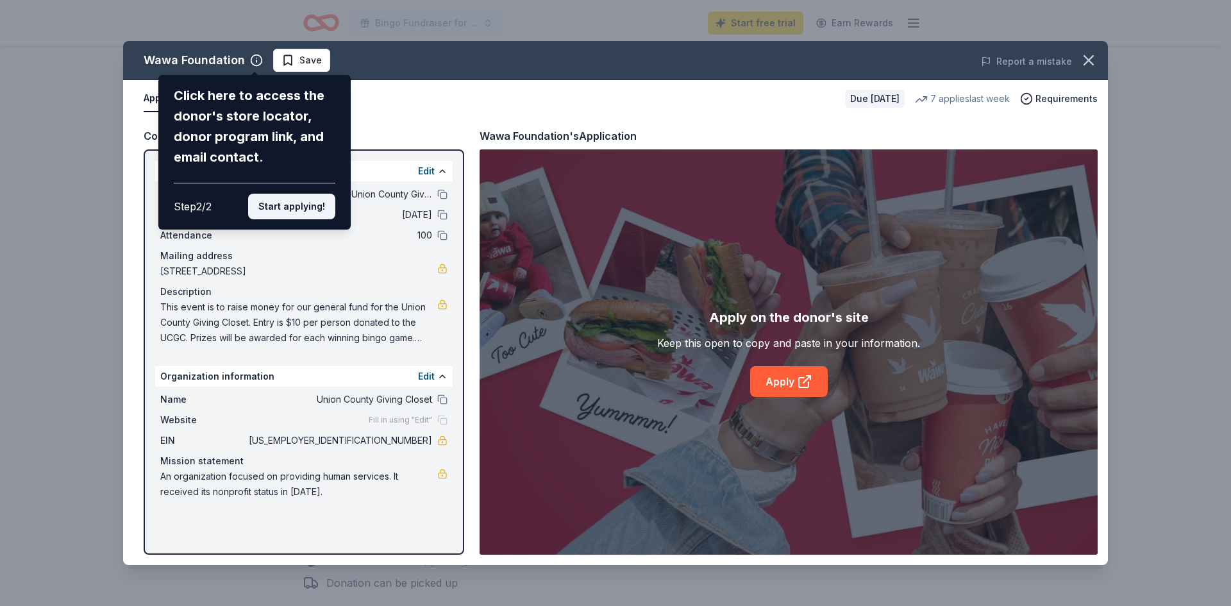
click at [281, 203] on button "Start applying!" at bounding box center [291, 207] width 87 height 26
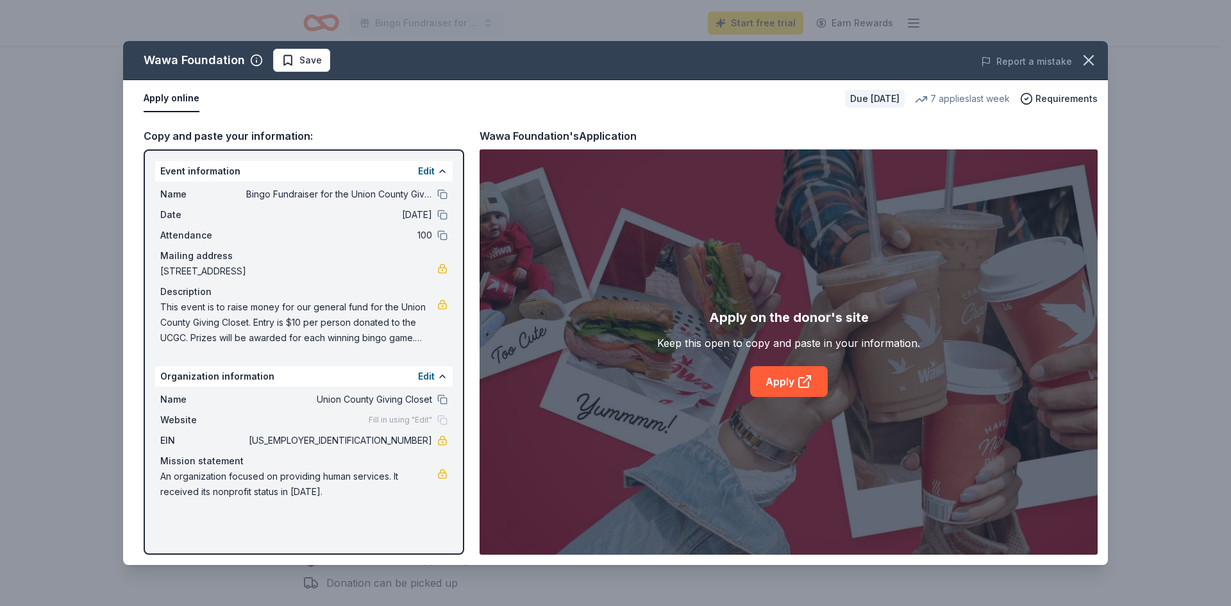
click at [386, 479] on div "Wawa Foundation Save Report a mistake Apply online Due in 16 days 7 applies las…" at bounding box center [615, 303] width 984 height 524
click at [386, 476] on div "Wawa Foundation Save Report a mistake Apply online Due in 16 days 7 applies las…" at bounding box center [615, 303] width 984 height 524
click at [426, 172] on div "Wawa Foundation Save Report a mistake Apply online Due in 16 days 7 applies las…" at bounding box center [615, 303] width 984 height 524
click at [426, 375] on div "Wawa Foundation Save Report a mistake Apply online Due in 16 days 7 applies las…" at bounding box center [615, 303] width 984 height 524
click at [444, 376] on div "Wawa Foundation Save Report a mistake Apply online Due in 16 days 7 applies las…" at bounding box center [615, 303] width 984 height 524
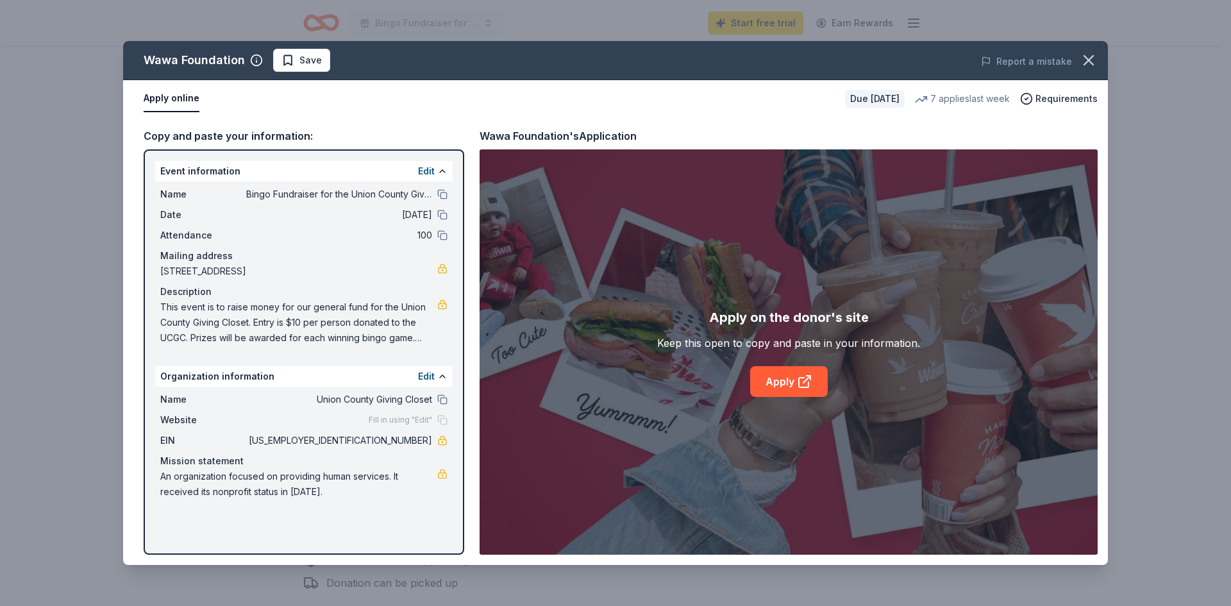
click at [444, 378] on div "Wawa Foundation Save Report a mistake Apply online Due in 16 days 7 applies las…" at bounding box center [615, 303] width 984 height 524
click at [431, 378] on div "Wawa Foundation Save Report a mistake Apply online Due in 16 days 7 applies las…" at bounding box center [615, 303] width 984 height 524
click at [442, 399] on button at bounding box center [442, 399] width 10 height 10
click at [442, 420] on div "Fill in using "Edit"" at bounding box center [408, 420] width 79 height 10
click at [388, 416] on span "Fill in using "Edit"" at bounding box center [400, 420] width 63 height 10
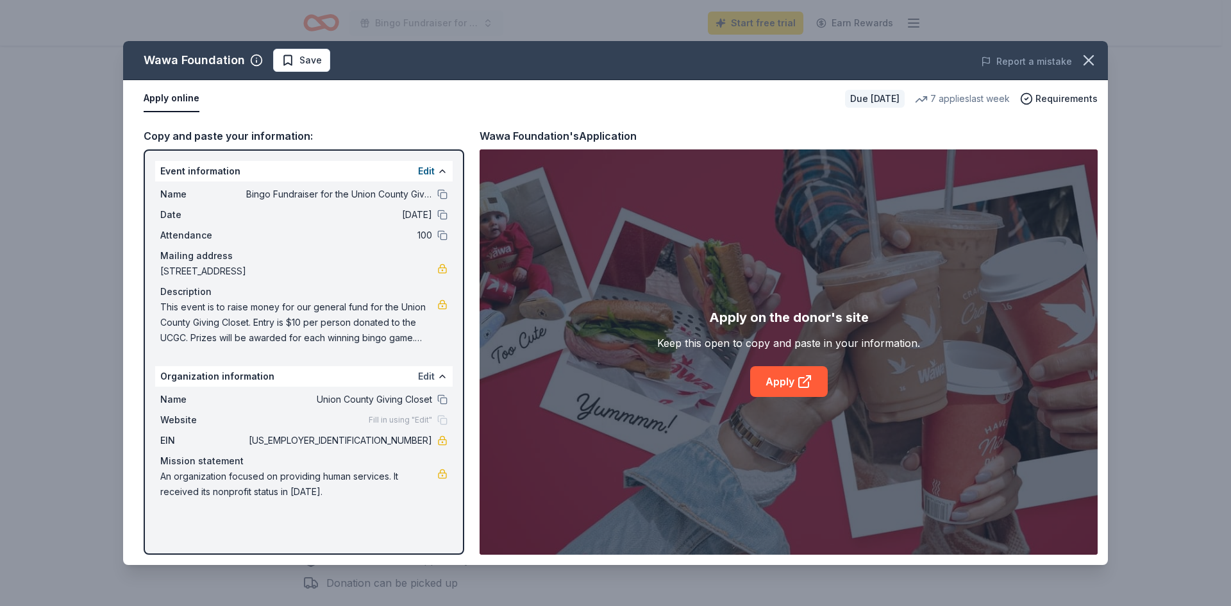
click at [425, 376] on button "Edit" at bounding box center [426, 376] width 17 height 15
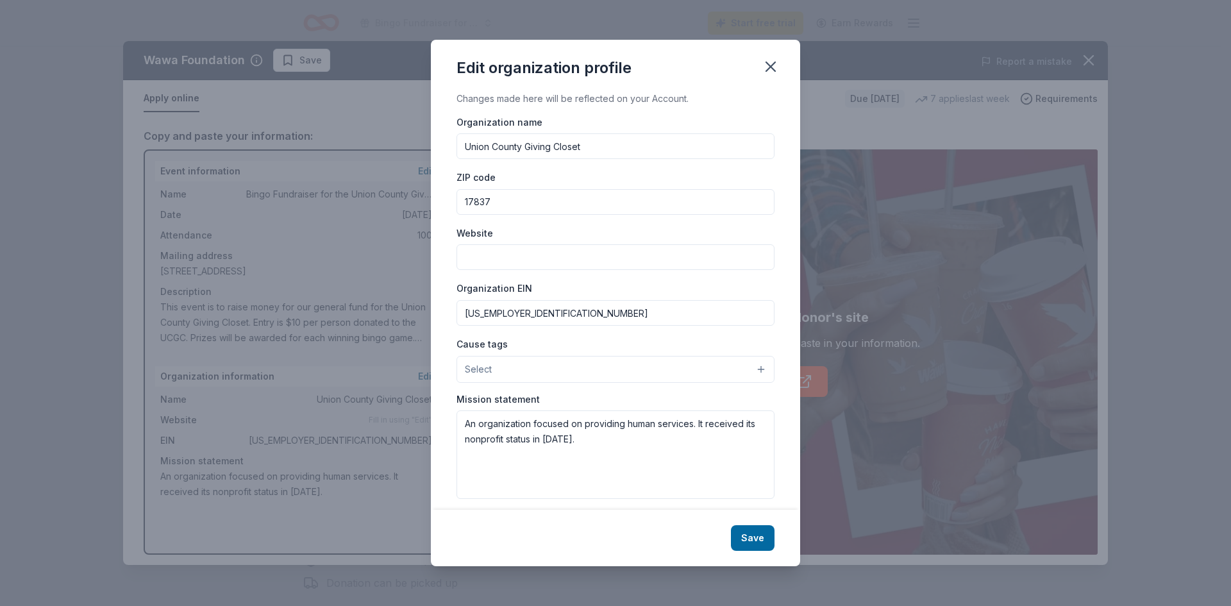
click at [515, 261] on input "Website" at bounding box center [615, 257] width 318 height 26
paste input "[URL][DOMAIN_NAME]"
type input "[URL][DOMAIN_NAME]"
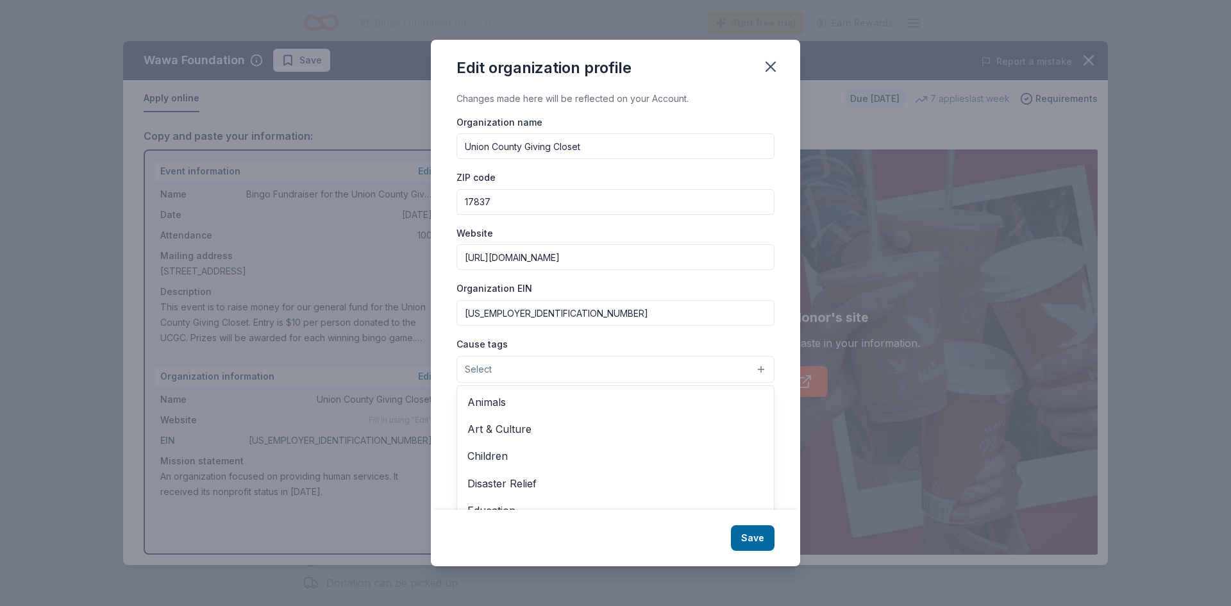
click at [529, 370] on button "Select" at bounding box center [615, 369] width 318 height 27
click at [516, 458] on span "Children" at bounding box center [615, 455] width 296 height 17
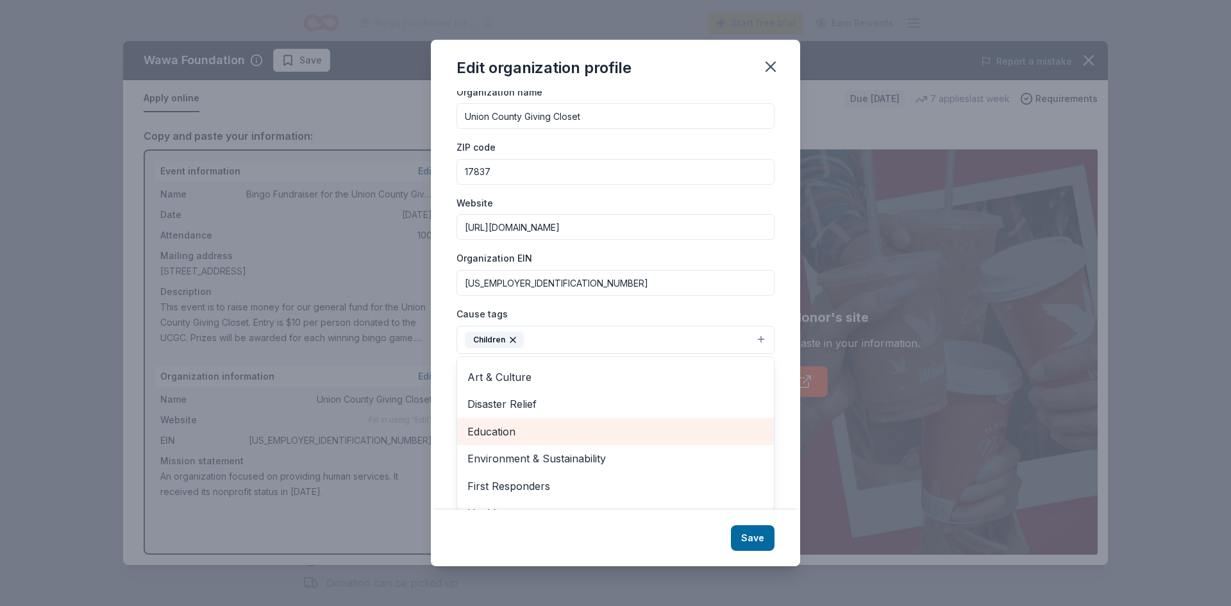
scroll to position [0, 0]
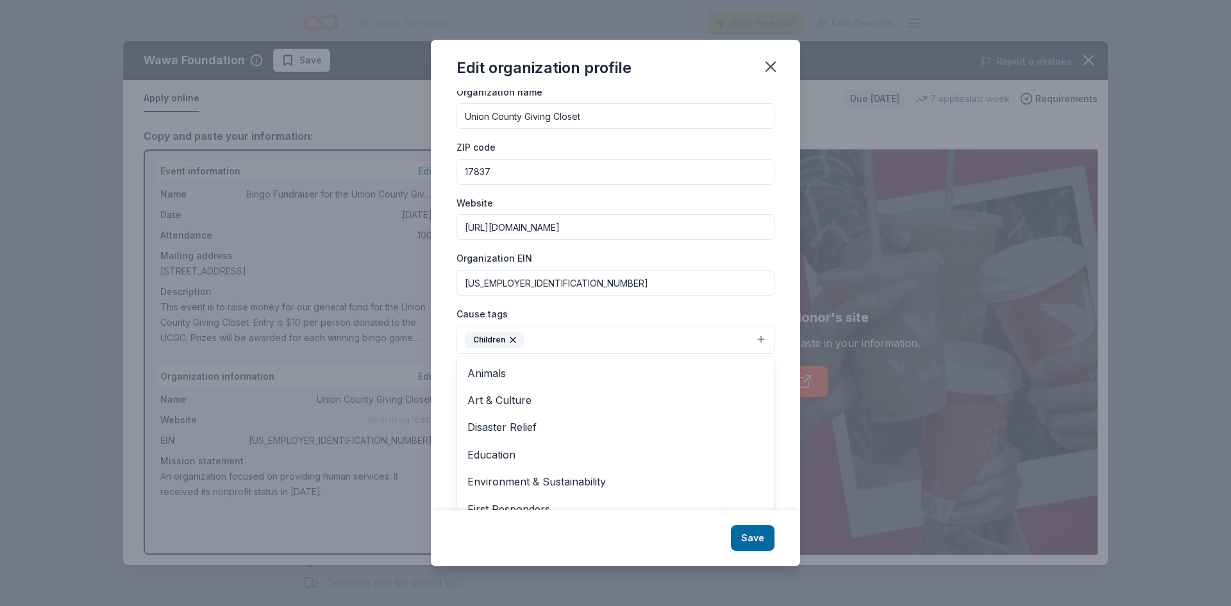
click at [558, 336] on div "Cause tags Children Animals Art & Culture Disaster Relief Education Environment…" at bounding box center [615, 330] width 318 height 48
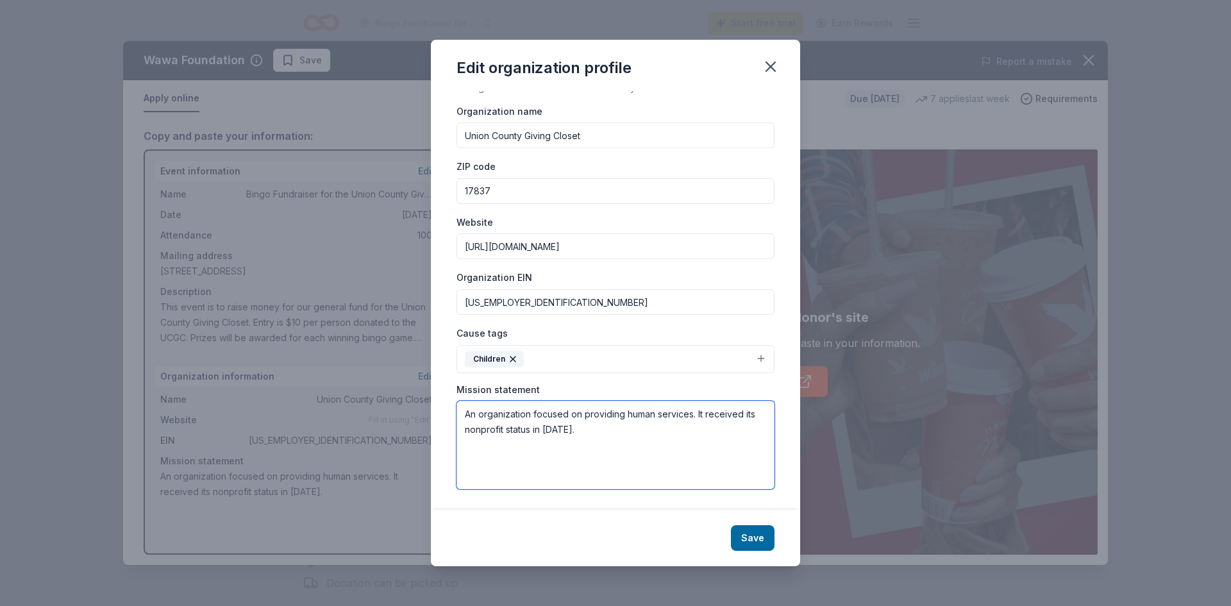
click at [575, 436] on textarea "An organization focused on providing human services. It received its nonprofit …" at bounding box center [615, 445] width 318 height 88
paste textarea "The primary purpose of this corporation is to provide new and gently used cloth…"
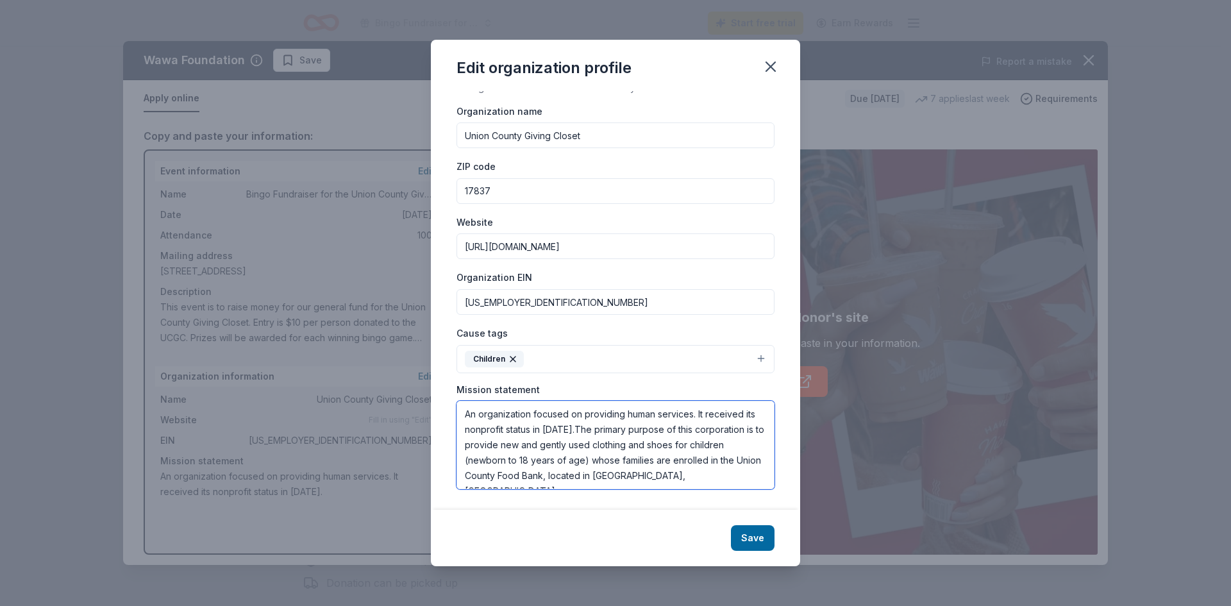
click at [568, 431] on textarea "An organization focused on providing human services. It received its nonprofit …" at bounding box center [615, 445] width 318 height 88
click at [633, 417] on textarea "The primary purpose of this corporation is to provide new and gently used cloth…" at bounding box center [615, 445] width 318 height 88
click at [594, 461] on textarea "The primary purpose of this organization is to provide new and gently used clot…" at bounding box center [615, 445] width 318 height 88
paste textarea "each child with a seasonal, biannual clothing package that includes: 7 outfits,…"
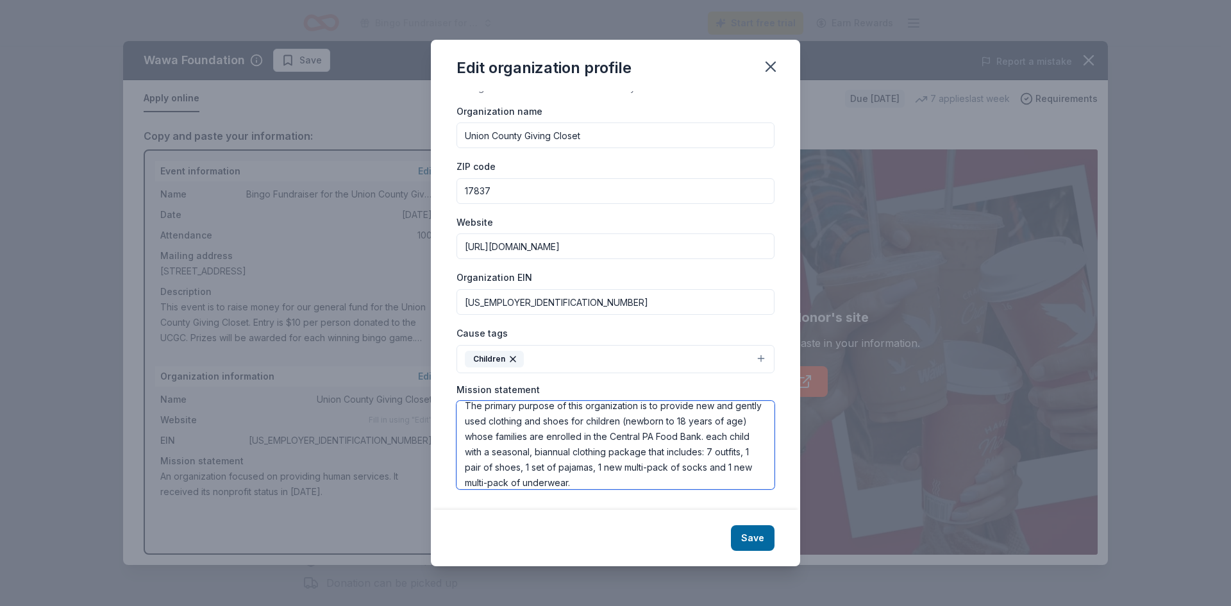
click at [492, 456] on textarea "The primary purpose of this organization is to provide new and gently used clot…" at bounding box center [615, 445] width 318 height 88
click at [732, 478] on textarea "The primary purpose of this organization is to provide new and gently used clot…" at bounding box center [615, 445] width 318 height 88
type textarea "The primary purpose of this organization is to provide new and gently used clot…"
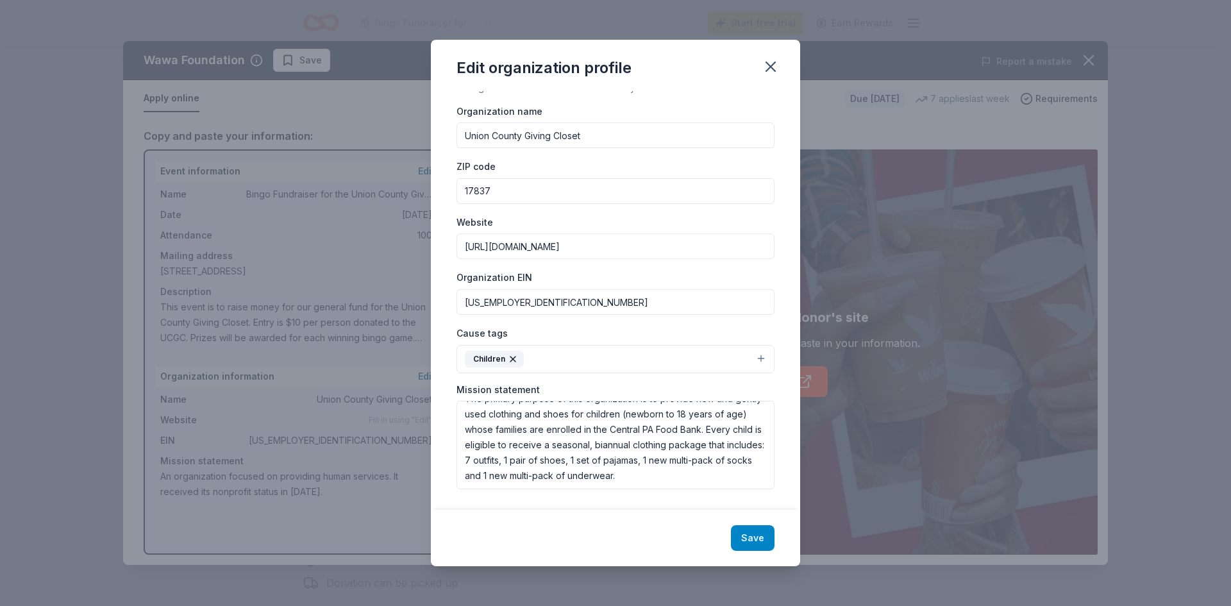
click at [751, 537] on button "Save" at bounding box center [753, 538] width 44 height 26
click at [752, 539] on div "Save" at bounding box center [615, 538] width 369 height 56
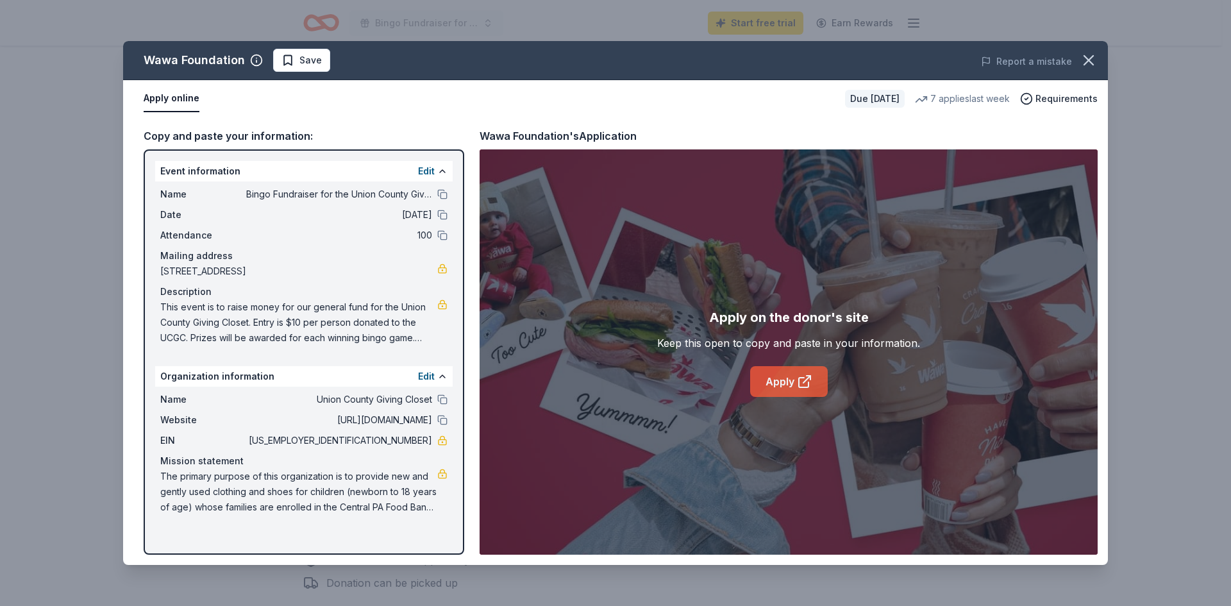
click at [791, 385] on link "Apply" at bounding box center [789, 381] width 78 height 31
click at [310, 60] on span "Save" at bounding box center [310, 60] width 22 height 15
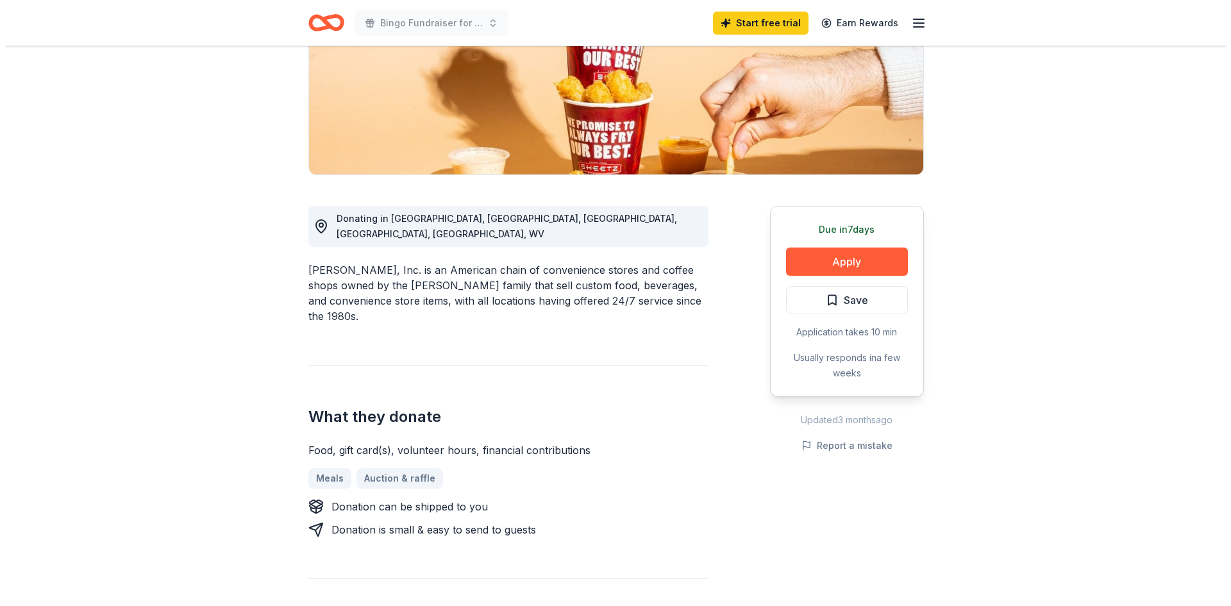
scroll to position [256, 0]
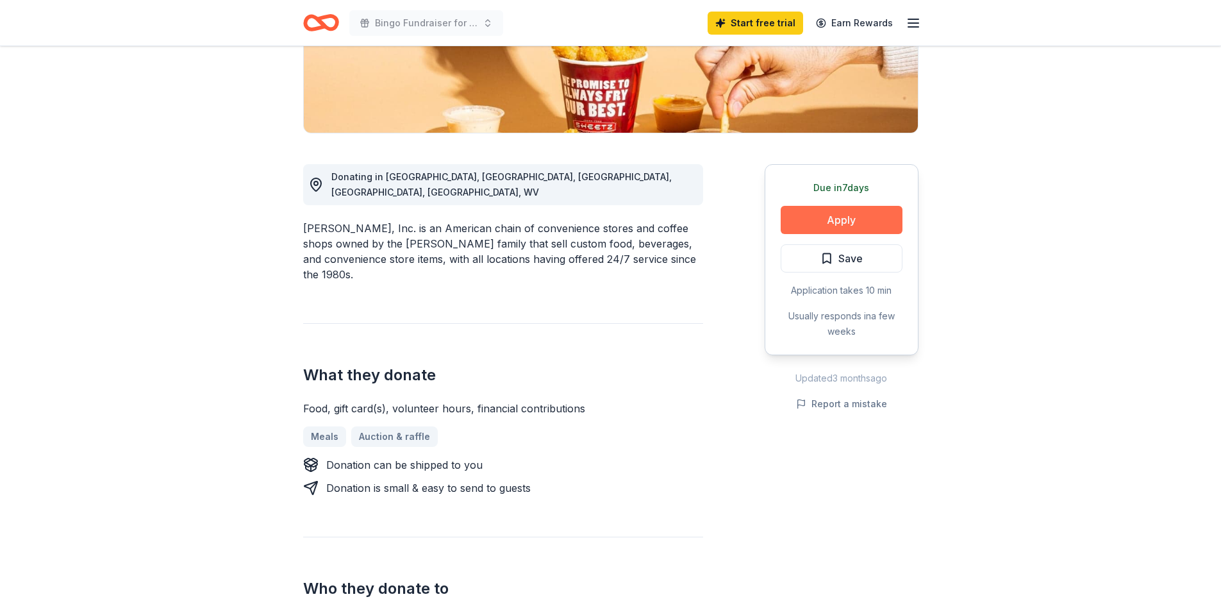
click at [827, 224] on button "Apply" at bounding box center [842, 220] width 122 height 28
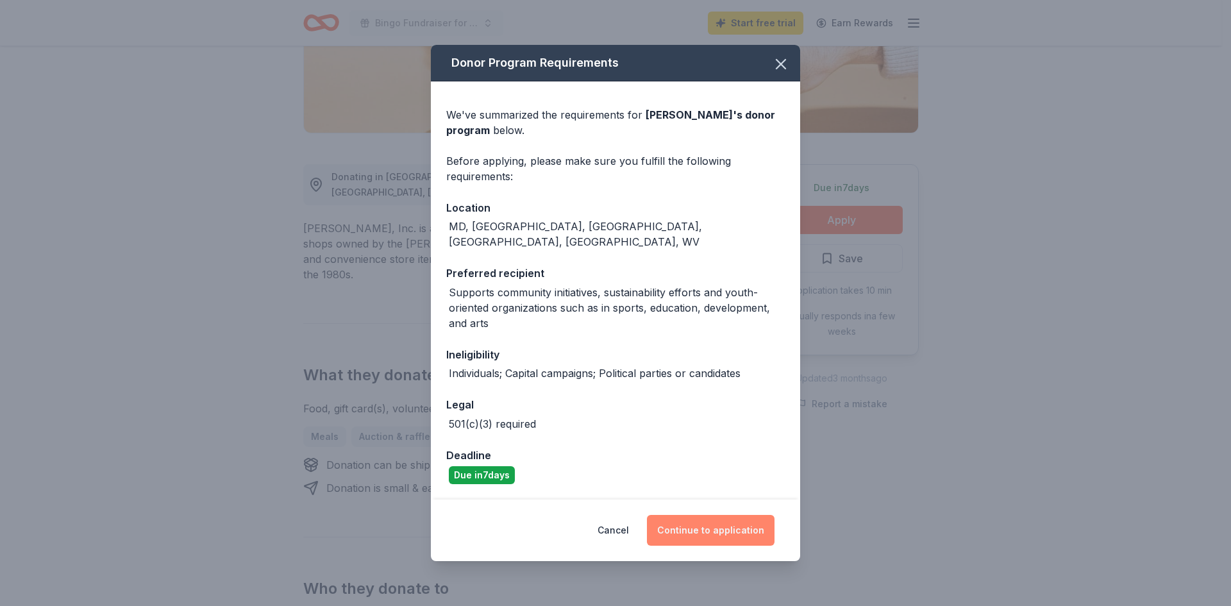
click at [712, 527] on button "Continue to application" at bounding box center [711, 530] width 128 height 31
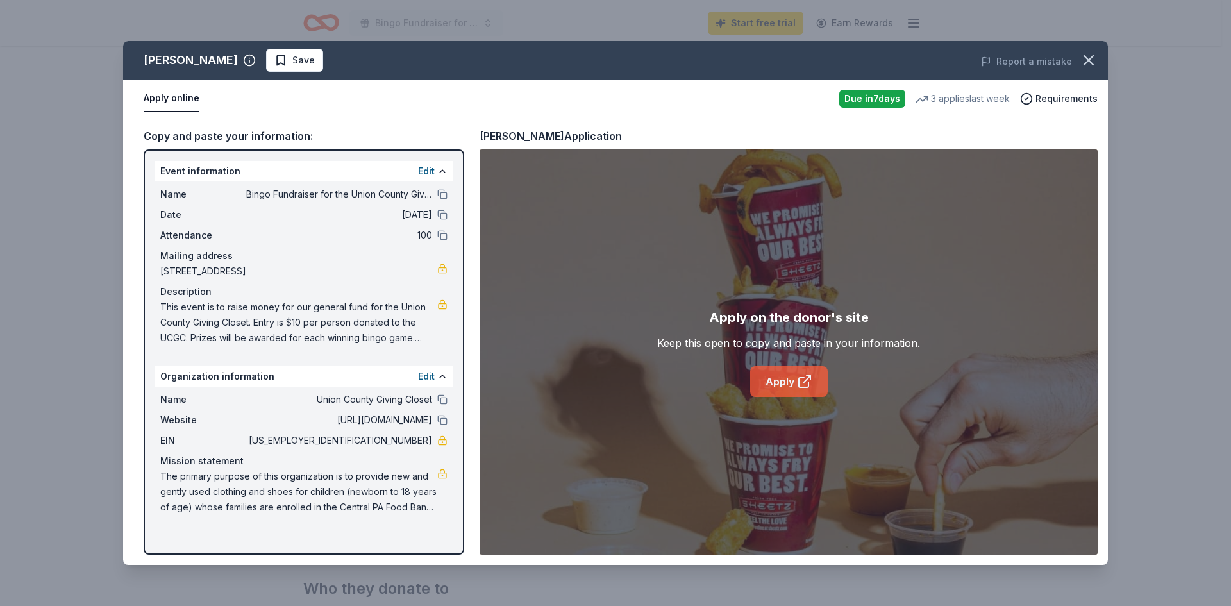
click at [782, 385] on link "Apply" at bounding box center [789, 381] width 78 height 31
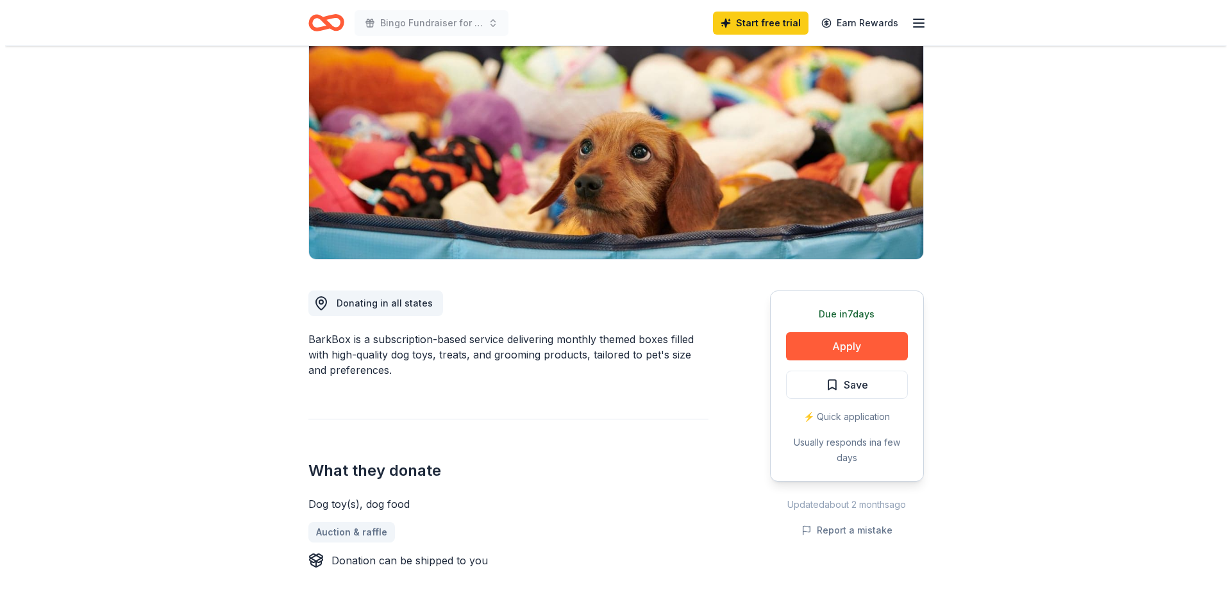
scroll to position [192, 0]
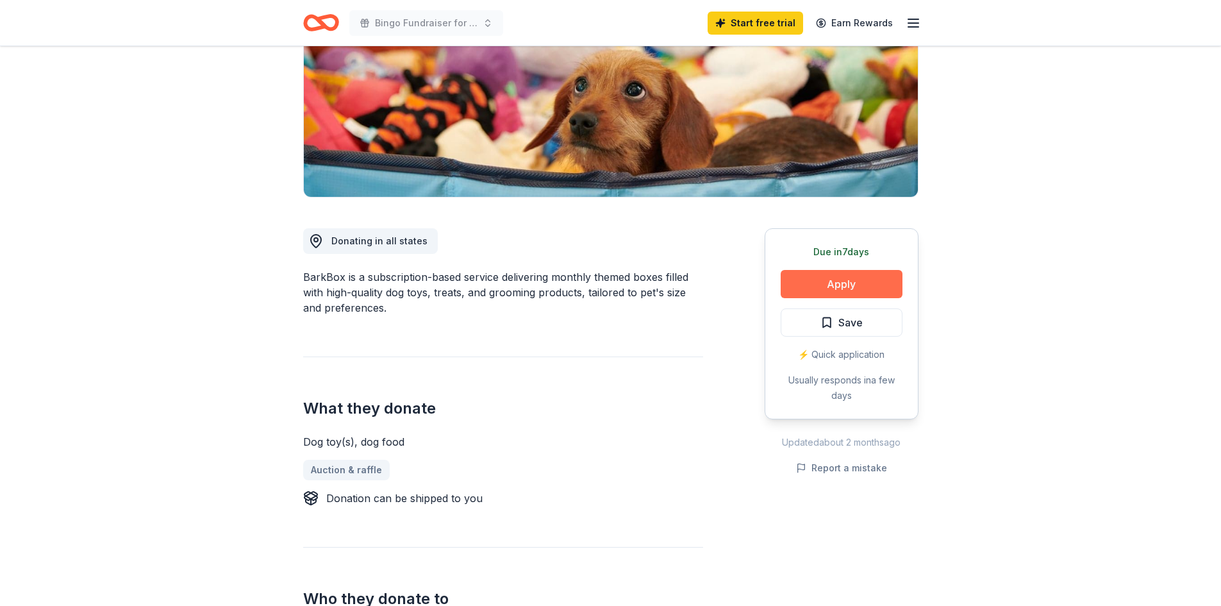
click at [825, 281] on button "Apply" at bounding box center [842, 284] width 122 height 28
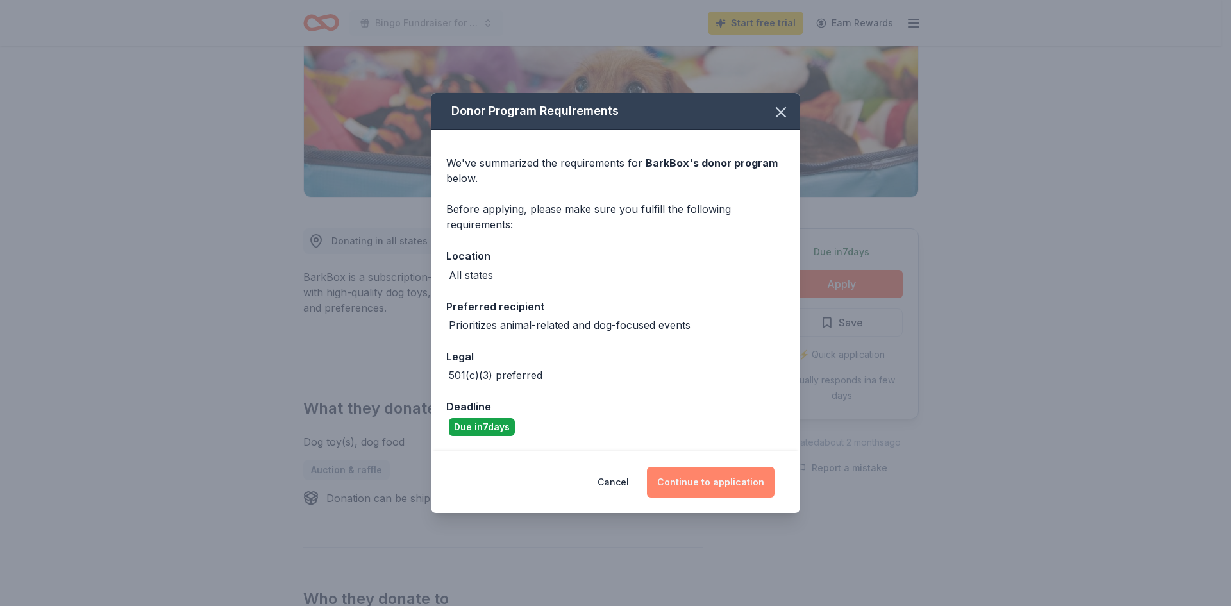
click at [711, 481] on button "Continue to application" at bounding box center [711, 482] width 128 height 31
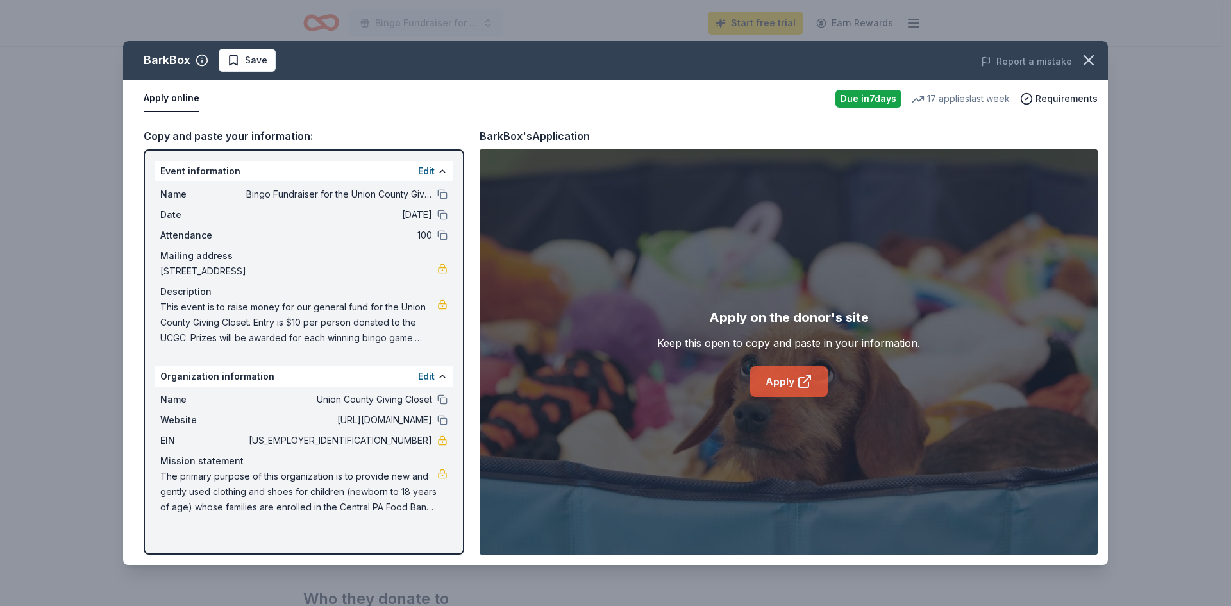
click at [797, 383] on icon at bounding box center [804, 381] width 15 height 15
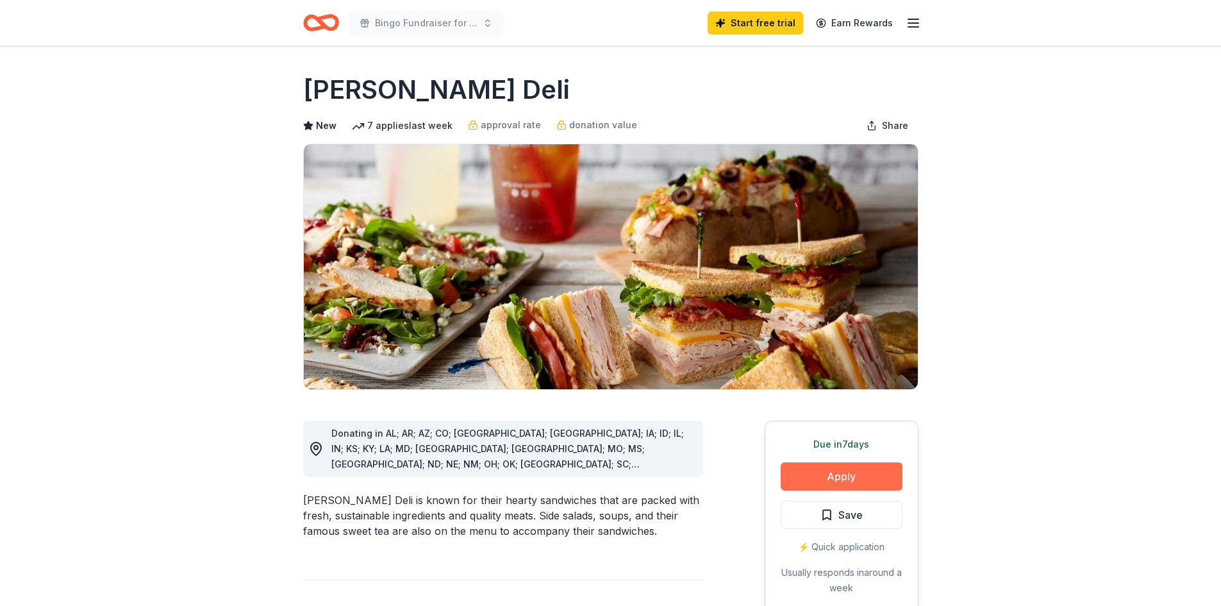
click at [826, 474] on button "Apply" at bounding box center [842, 476] width 122 height 28
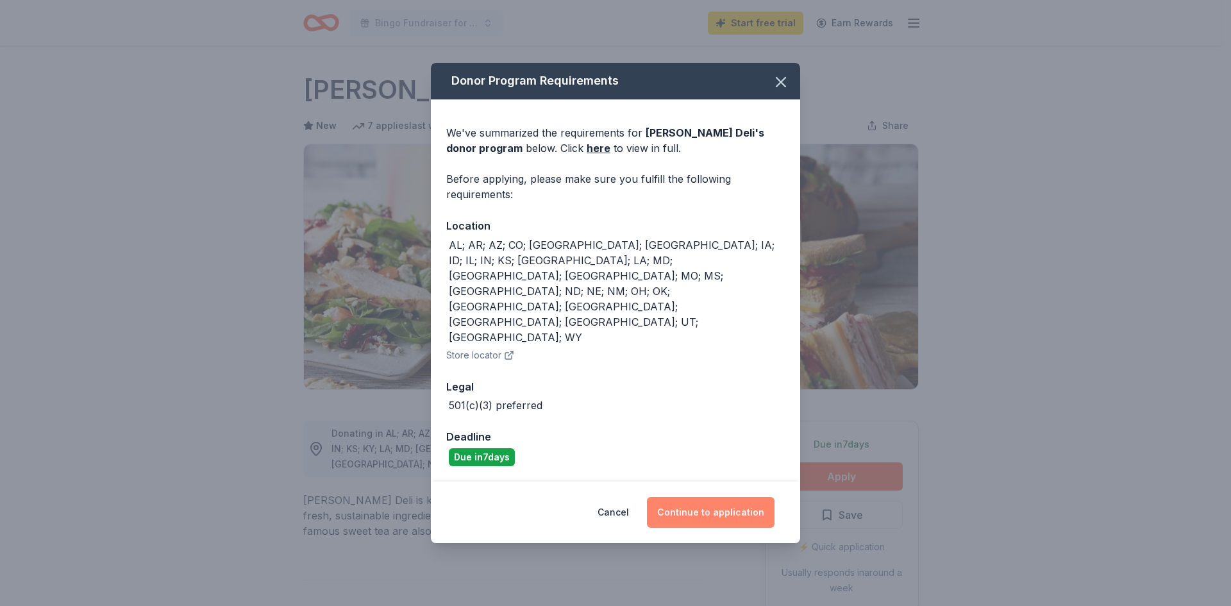
click at [714, 497] on button "Continue to application" at bounding box center [711, 512] width 128 height 31
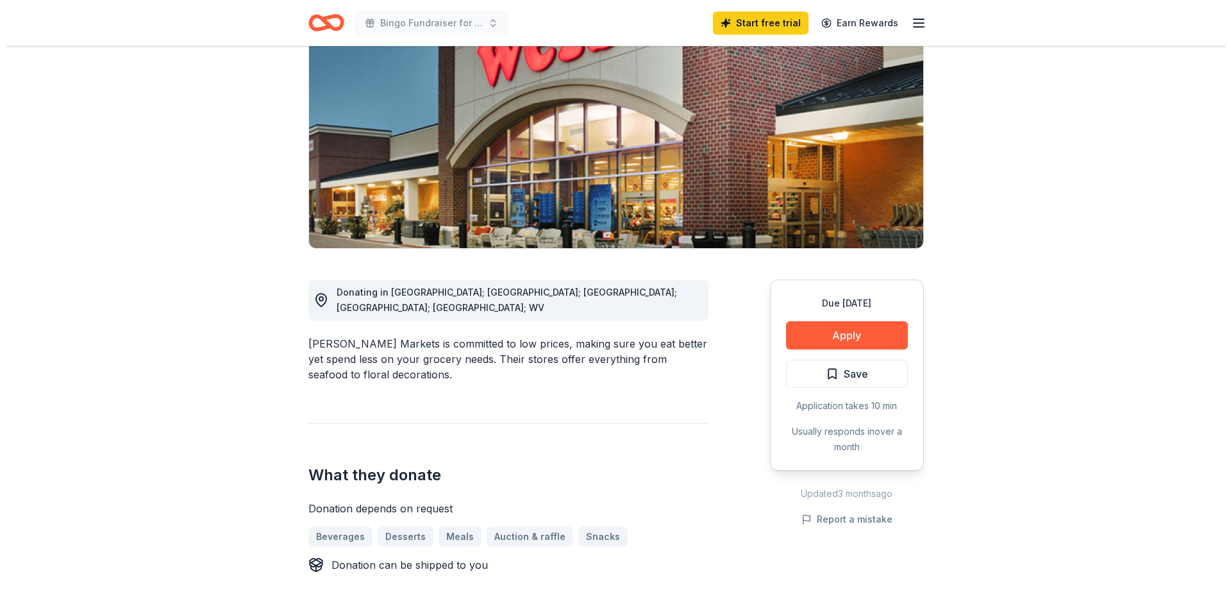
scroll to position [192, 0]
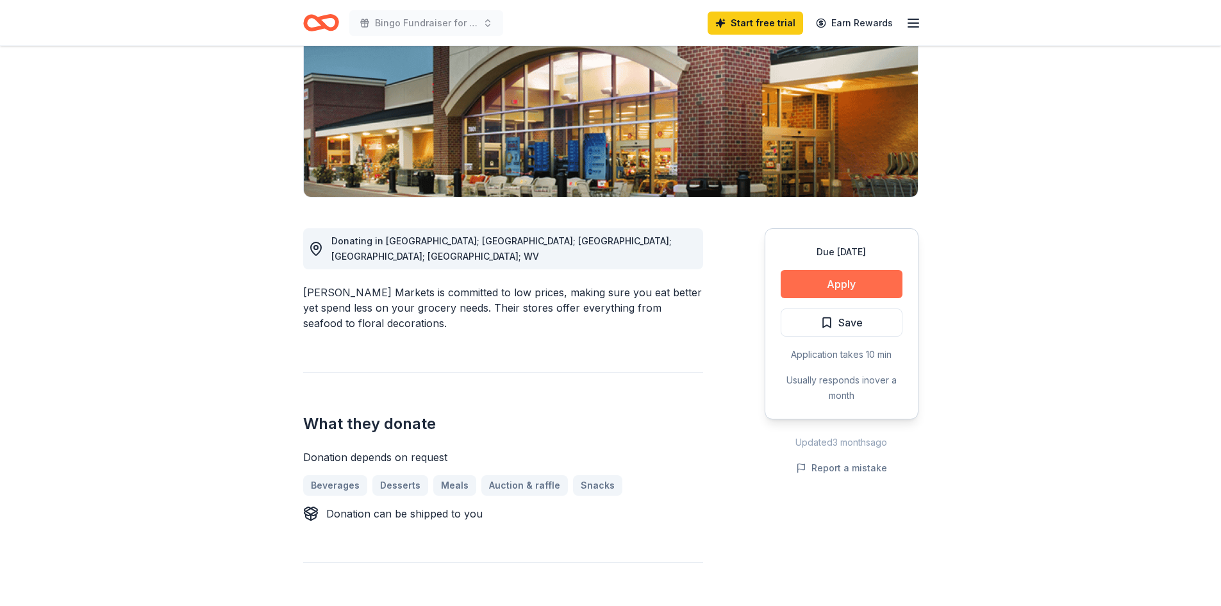
click at [831, 275] on button "Apply" at bounding box center [842, 284] width 122 height 28
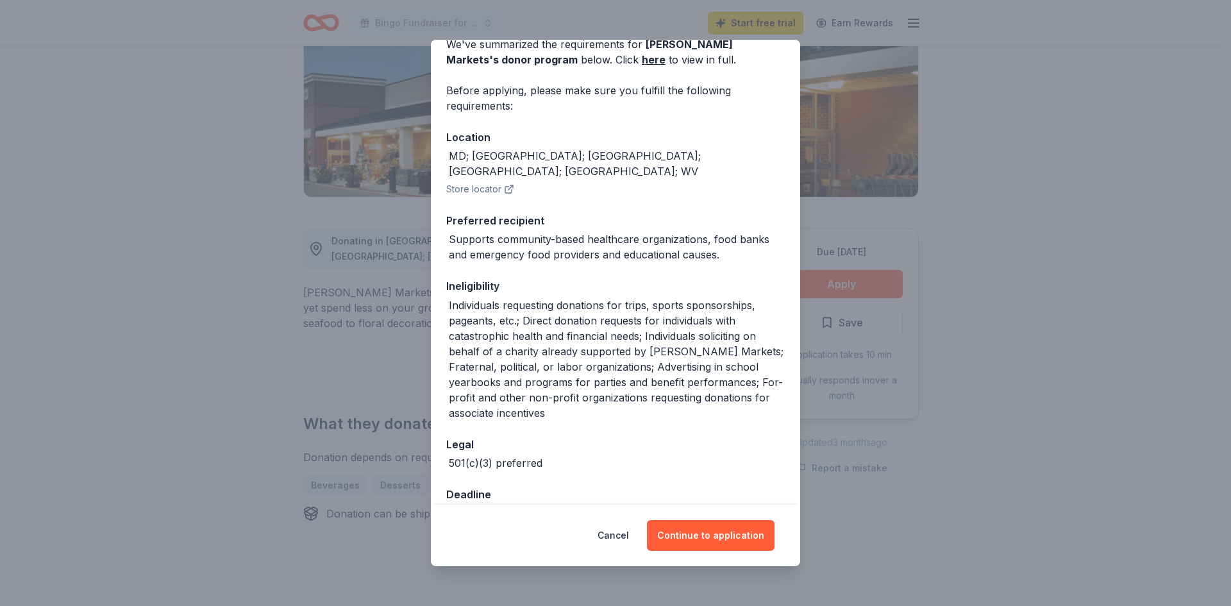
scroll to position [84, 0]
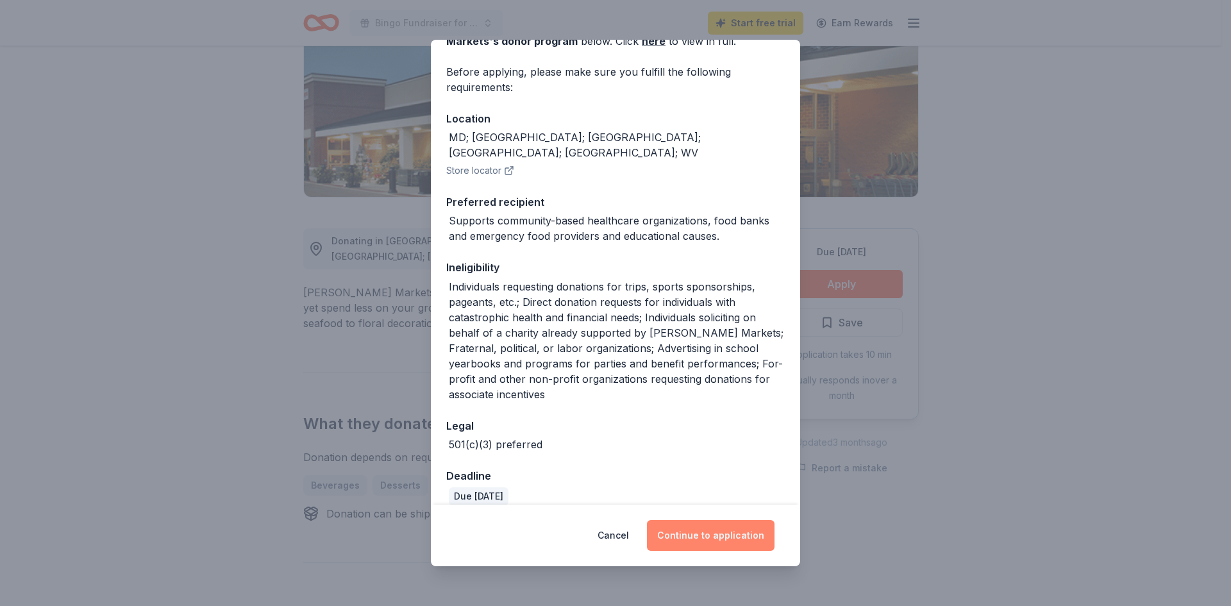
click at [715, 539] on button "Continue to application" at bounding box center [711, 535] width 128 height 31
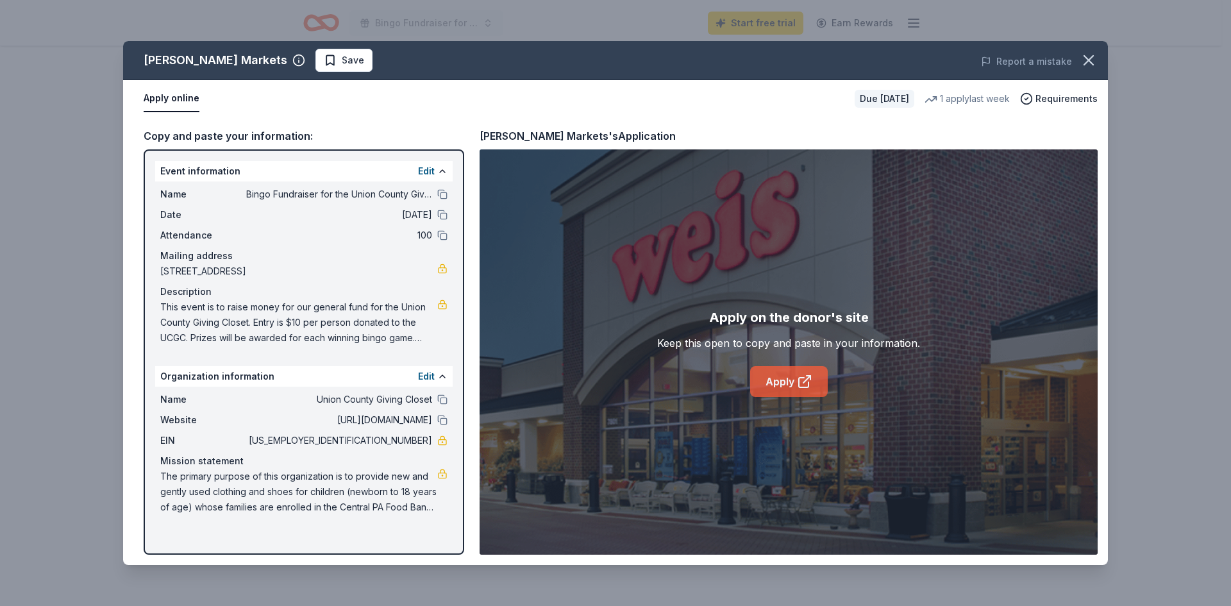
click at [783, 378] on link "Apply" at bounding box center [789, 381] width 78 height 31
